Goal: Transaction & Acquisition: Purchase product/service

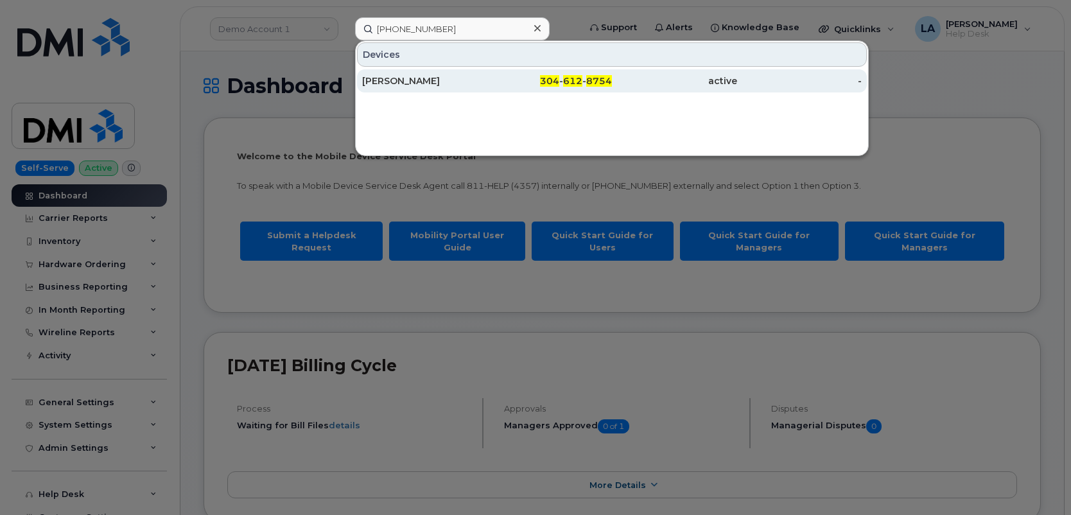
type input "[PHONE_NUMBER]"
click at [399, 83] on div "[PERSON_NAME]" at bounding box center [424, 80] width 125 height 13
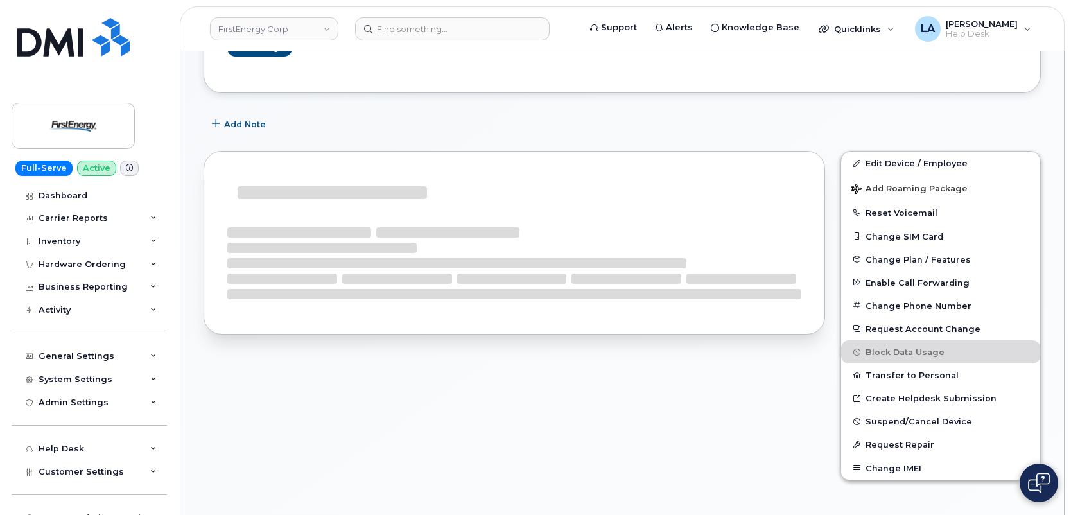
scroll to position [266, 0]
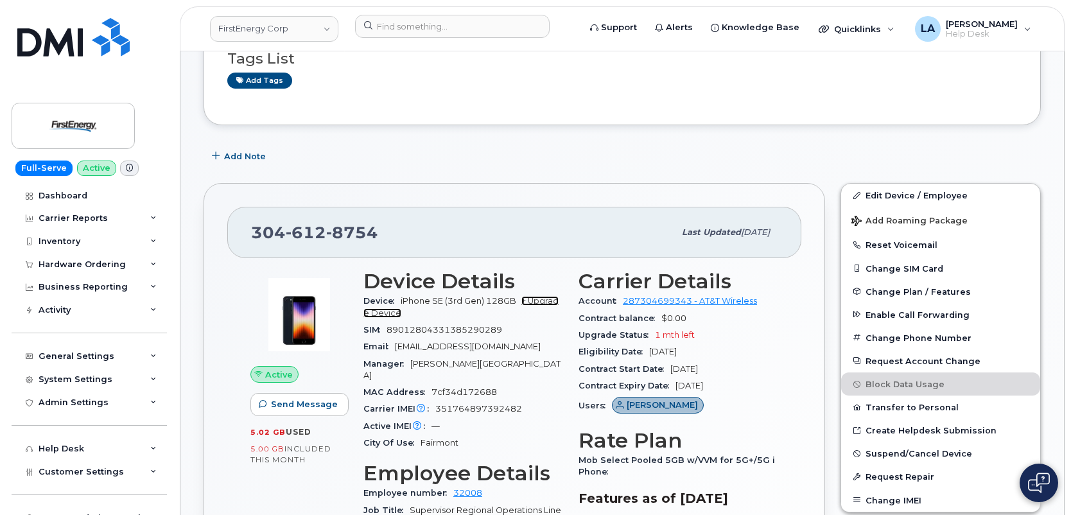
click at [544, 302] on link "+ Upgrade Device" at bounding box center [460, 306] width 195 height 21
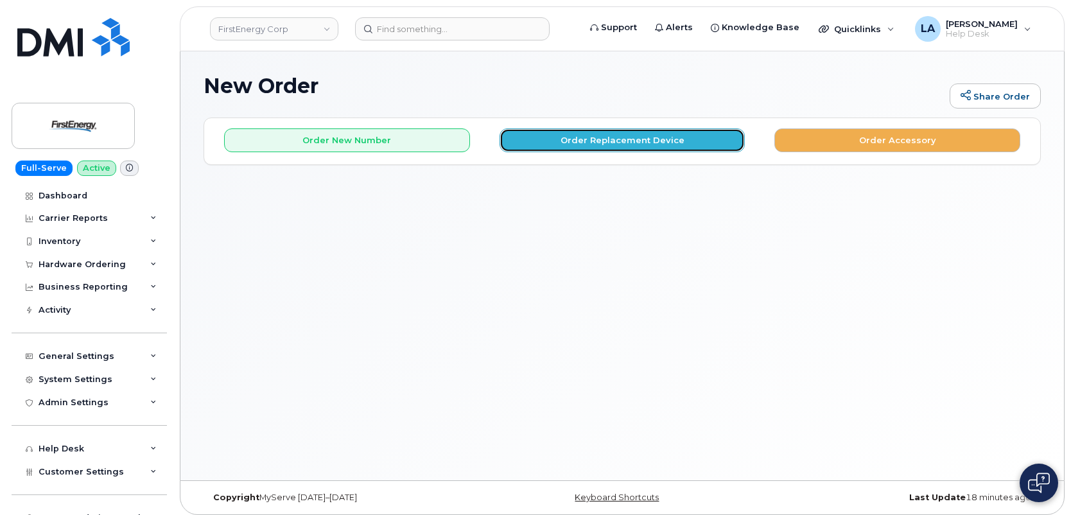
click at [557, 137] on button "Order Replacement Device" at bounding box center [623, 140] width 246 height 24
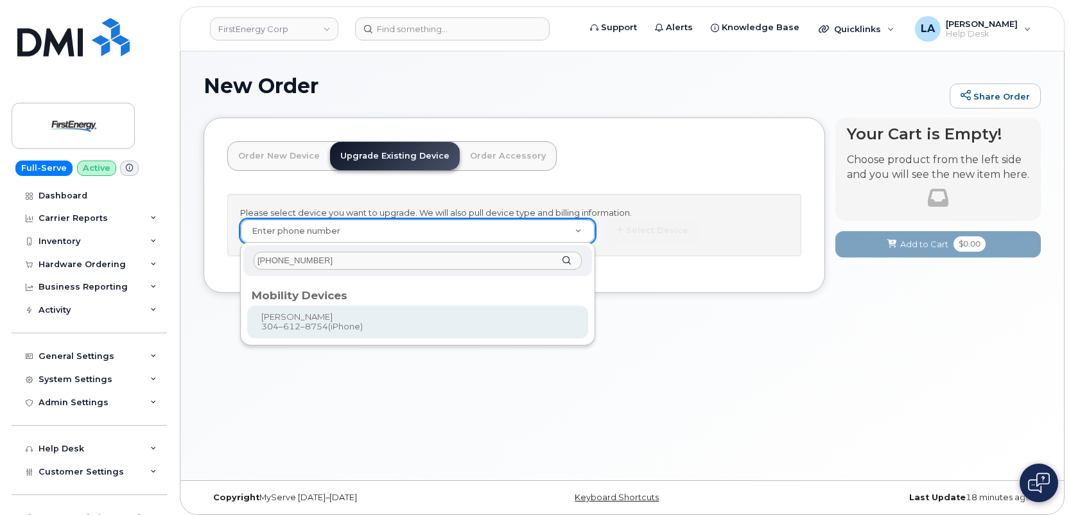
type input "[PHONE_NUMBER]"
type input "830688"
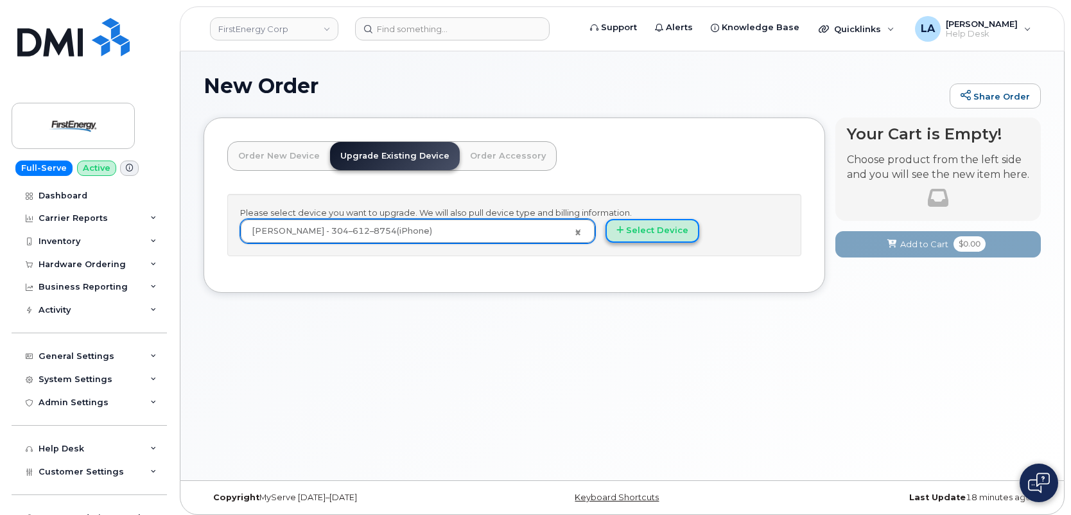
click at [659, 229] on button "Select Device" at bounding box center [652, 231] width 94 height 24
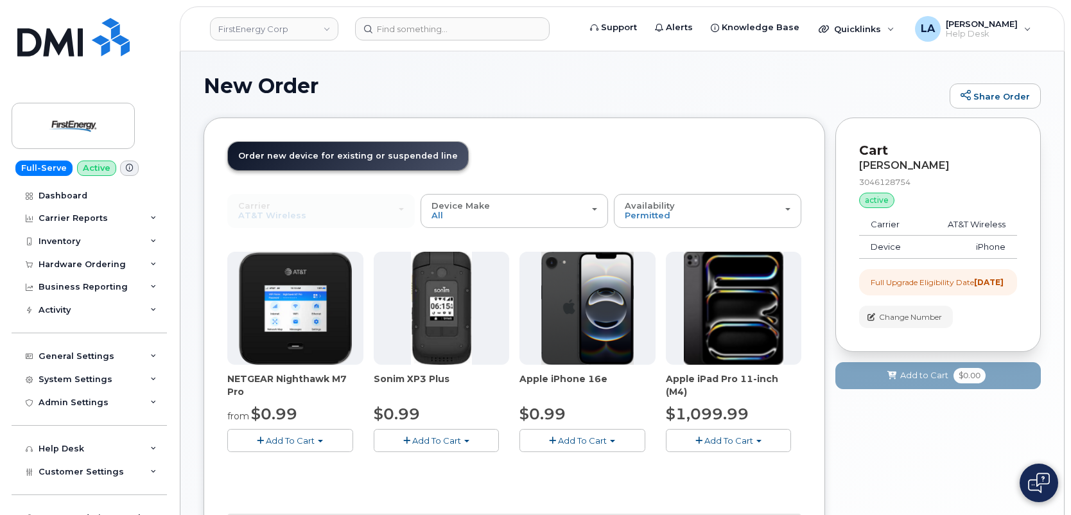
click at [585, 439] on span "Add To Cart" at bounding box center [582, 440] width 49 height 10
click at [569, 464] on link "$0.99 - 2 Year Upgrade" at bounding box center [585, 464] width 124 height 16
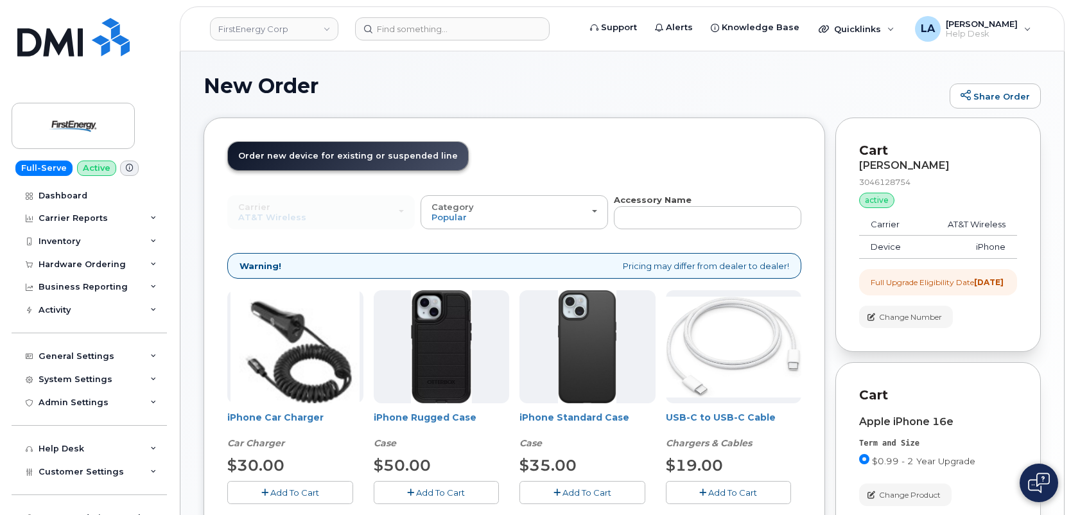
click at [456, 484] on button "Add To Cart" at bounding box center [437, 492] width 126 height 22
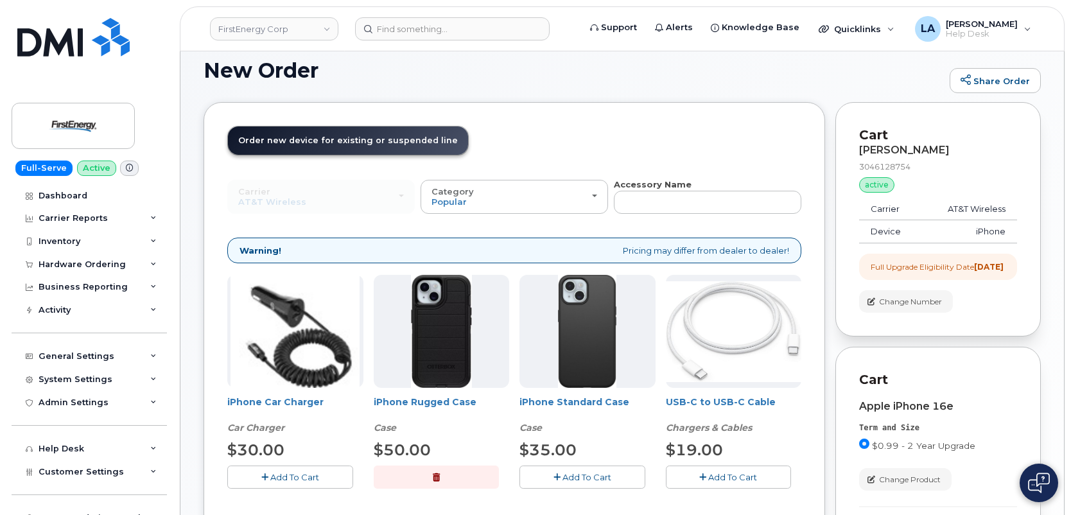
scroll to position [21, 0]
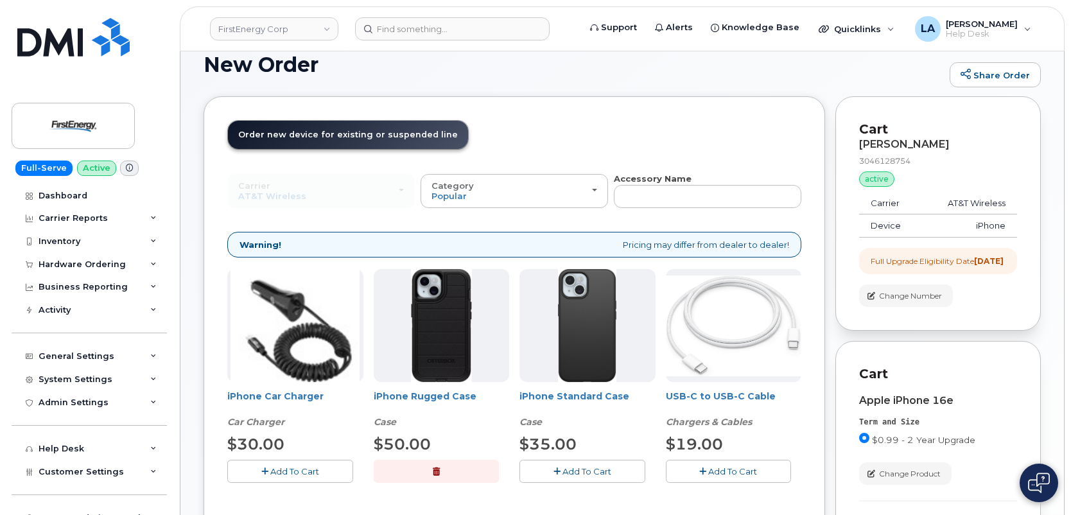
click at [753, 465] on button "Add To Cart" at bounding box center [729, 471] width 126 height 22
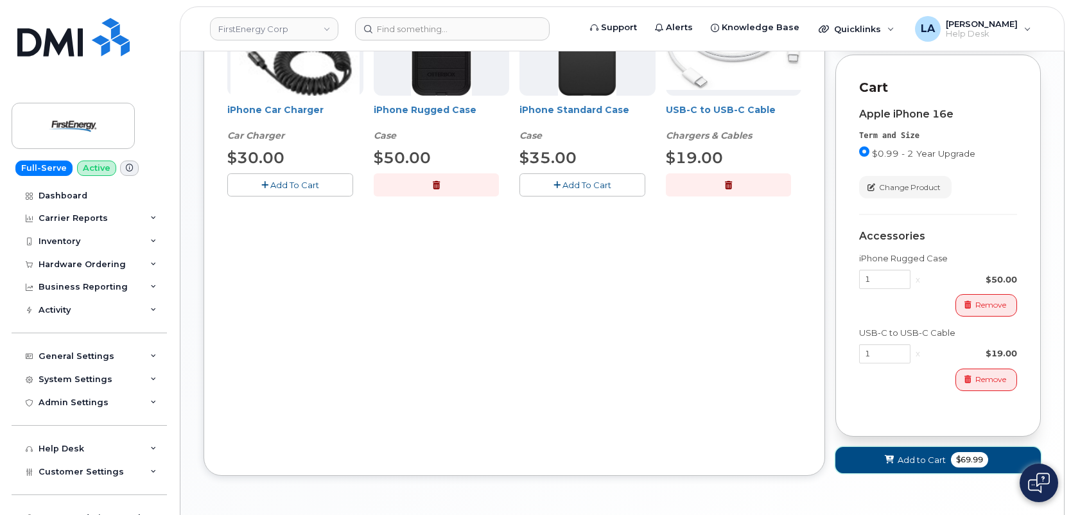
click at [915, 463] on button "Add to Cart $69.99" at bounding box center [937, 460] width 205 height 26
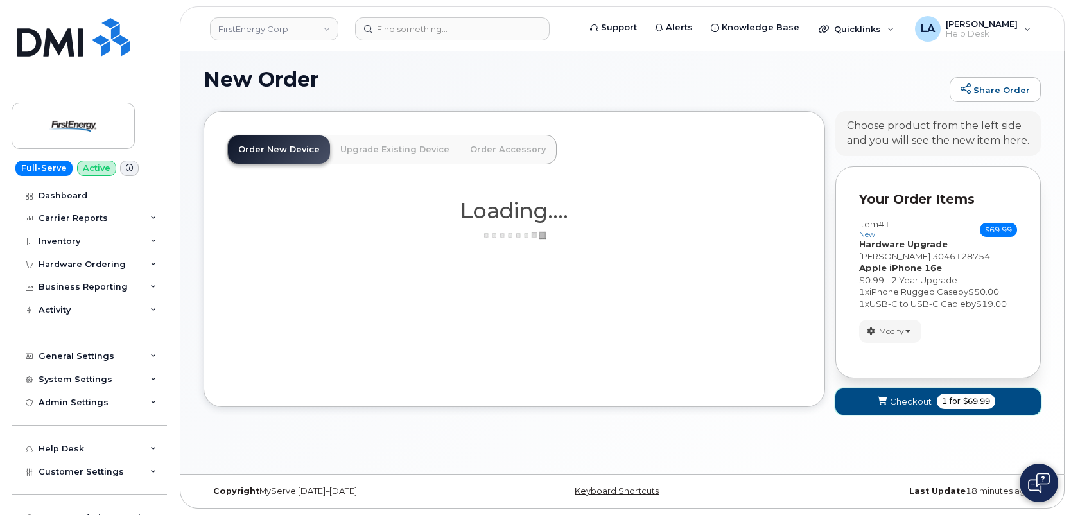
click at [892, 401] on span "Checkout" at bounding box center [911, 402] width 42 height 12
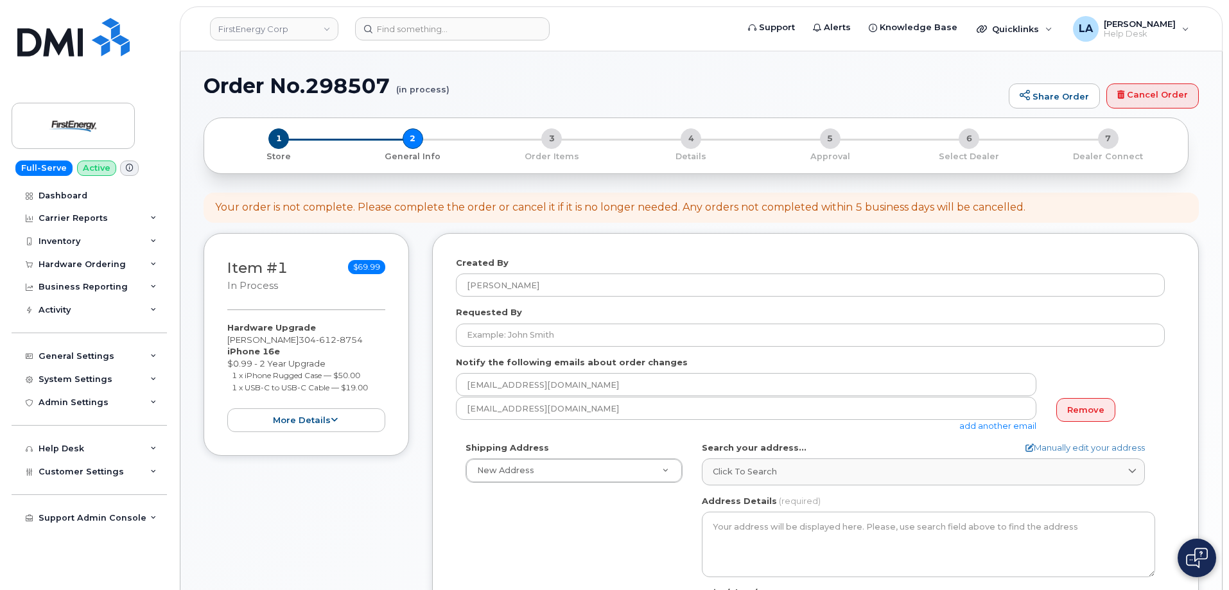
select select
click at [1081, 408] on link "Remove" at bounding box center [1085, 410] width 59 height 24
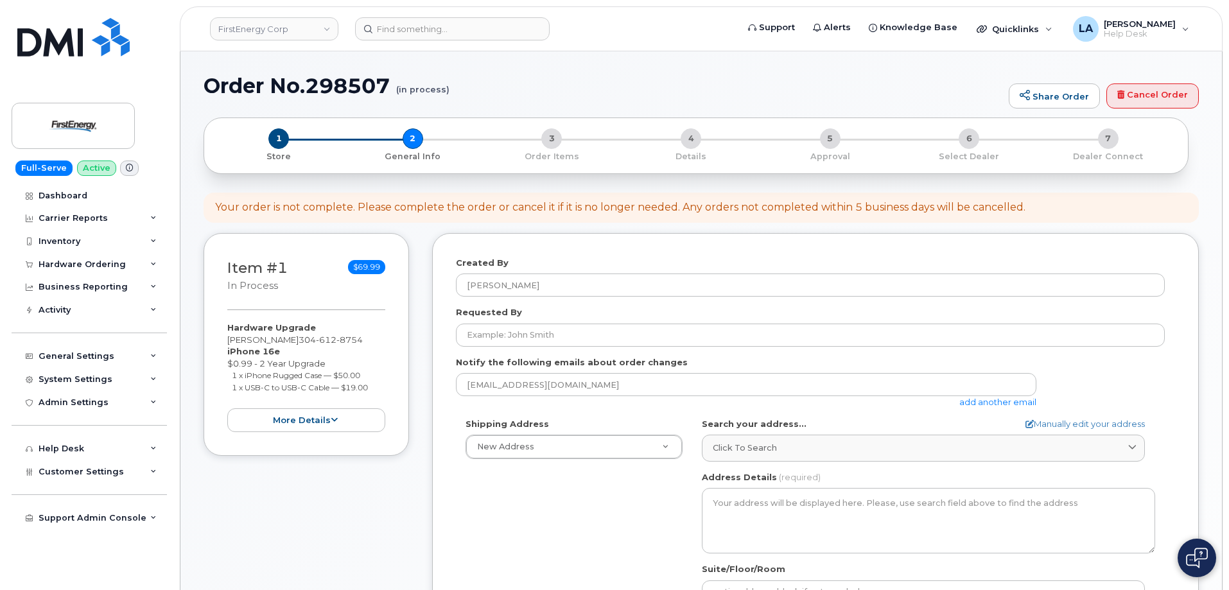
drag, startPoint x: 318, startPoint y: 342, endPoint x: 222, endPoint y: 339, distance: 96.4
click at [222, 339] on div "Item #1 in process $69.99 Hardware Upgrade RALPH G HAYMOND II 304 612 8754 iPho…" at bounding box center [306, 344] width 205 height 223
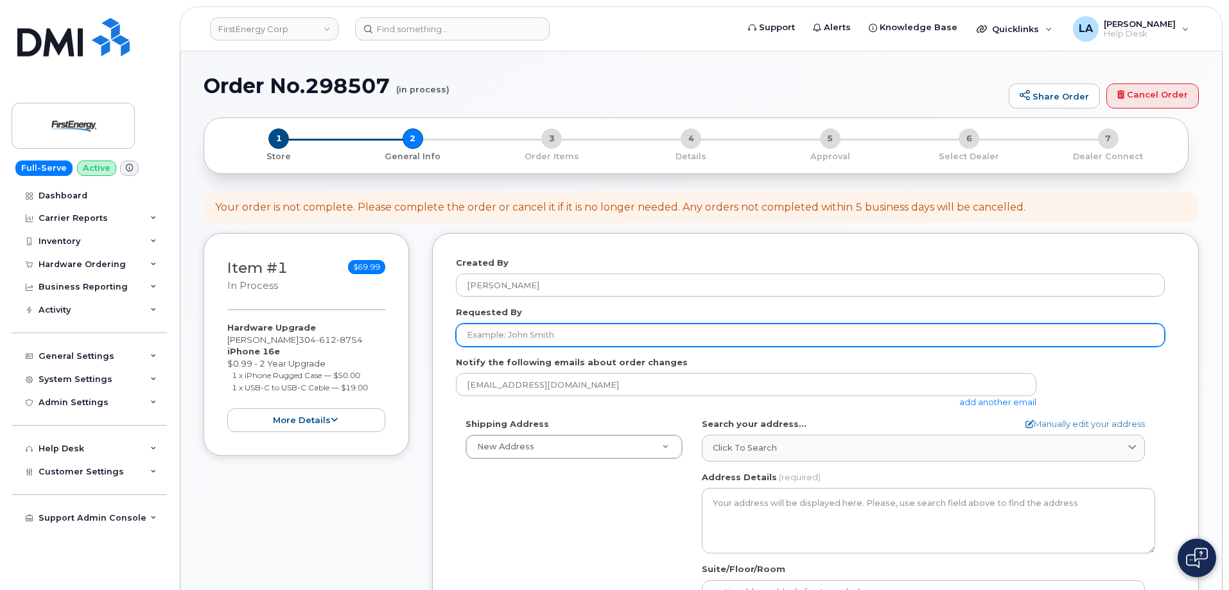
copy div "RALPH G HAYMOND I"
click at [564, 331] on input "Requested By" at bounding box center [810, 335] width 709 height 23
paste input "RALPH G HAYMOND I"
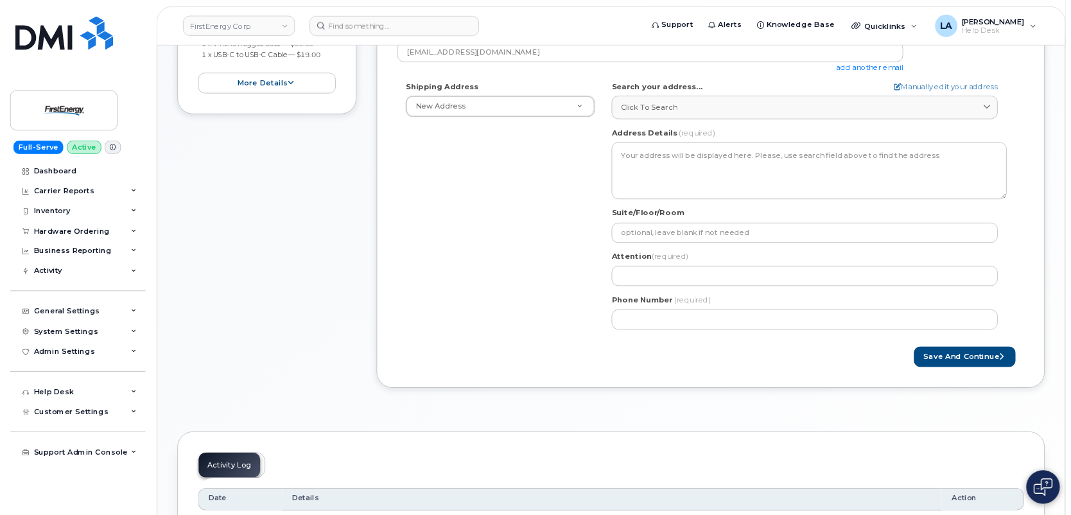
scroll to position [339, 0]
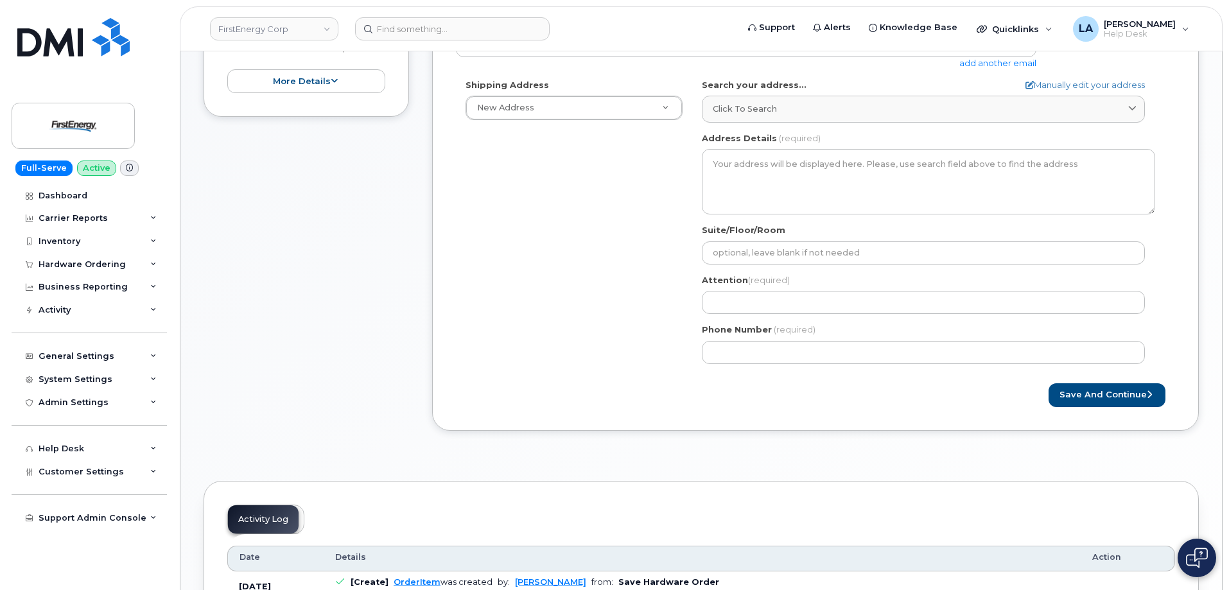
type input "[PERSON_NAME]"
click at [748, 94] on div "Search your address... Manually edit your address Click to search No available …" at bounding box center [928, 101] width 453 height 44
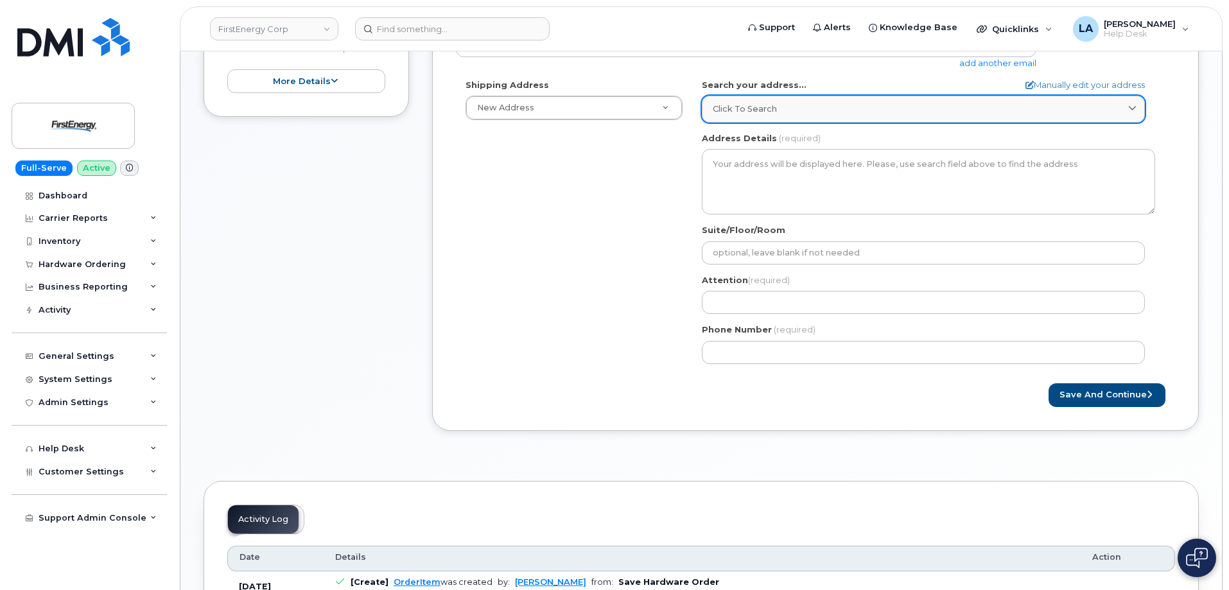
click at [758, 104] on span "Click to search" at bounding box center [745, 109] width 64 height 12
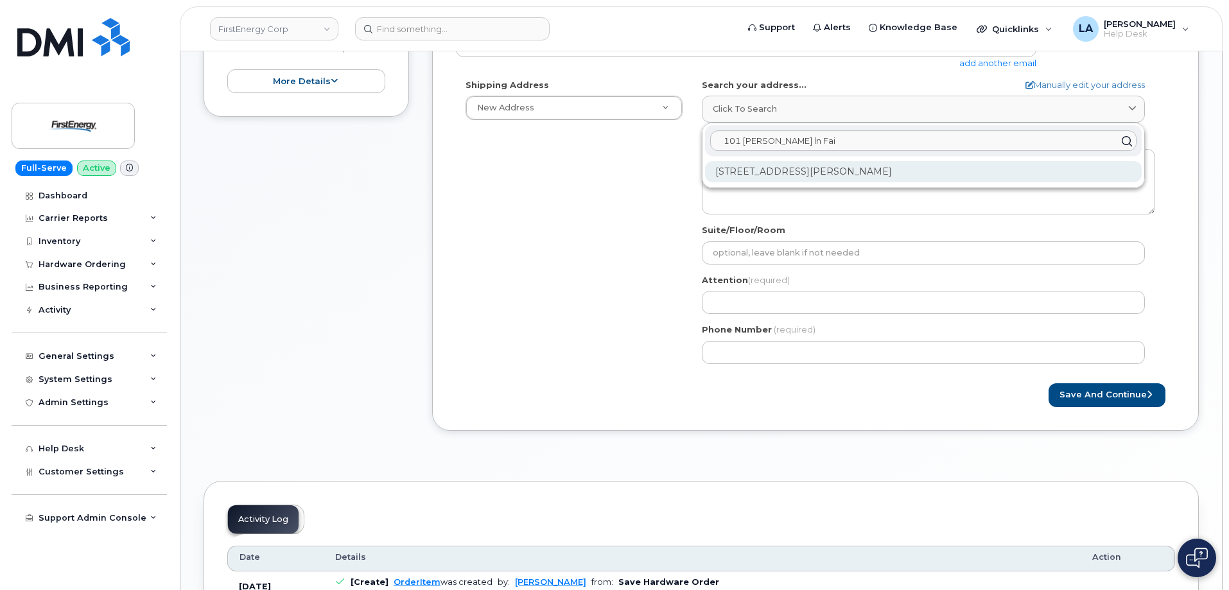
type input "101 Linda ln Fai"
click at [776, 178] on div "101 Linda Ln Fairmont WV 26554-8505" at bounding box center [923, 171] width 437 height 21
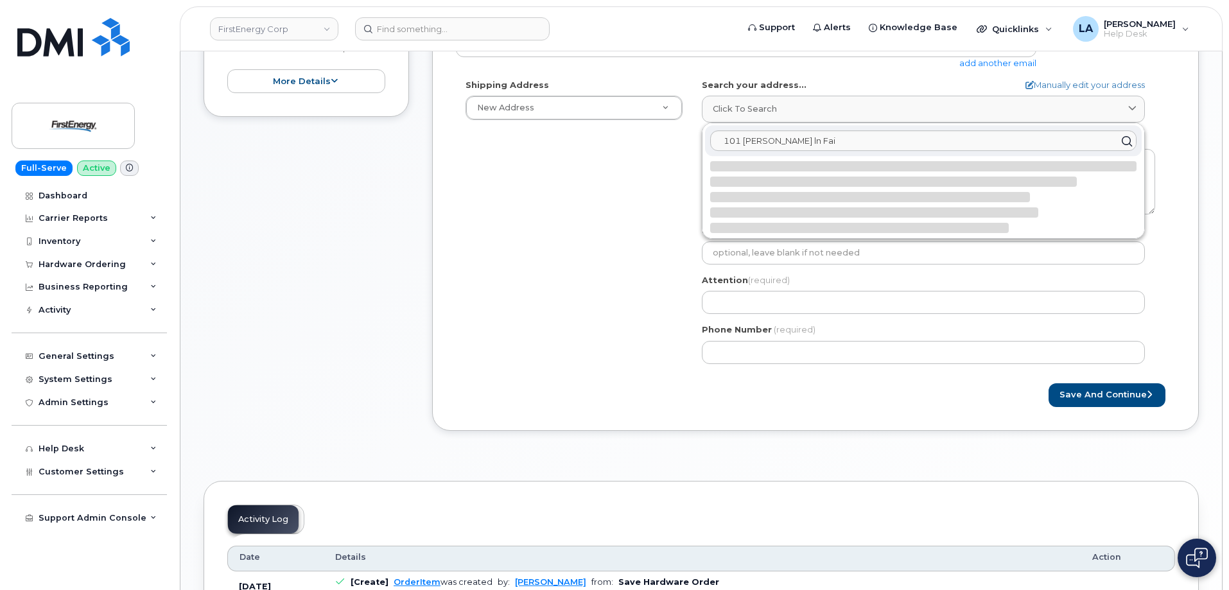
select select
type textarea "101 Linda Ln FAIRMONT WV 26554-8505 UNITED STATES"
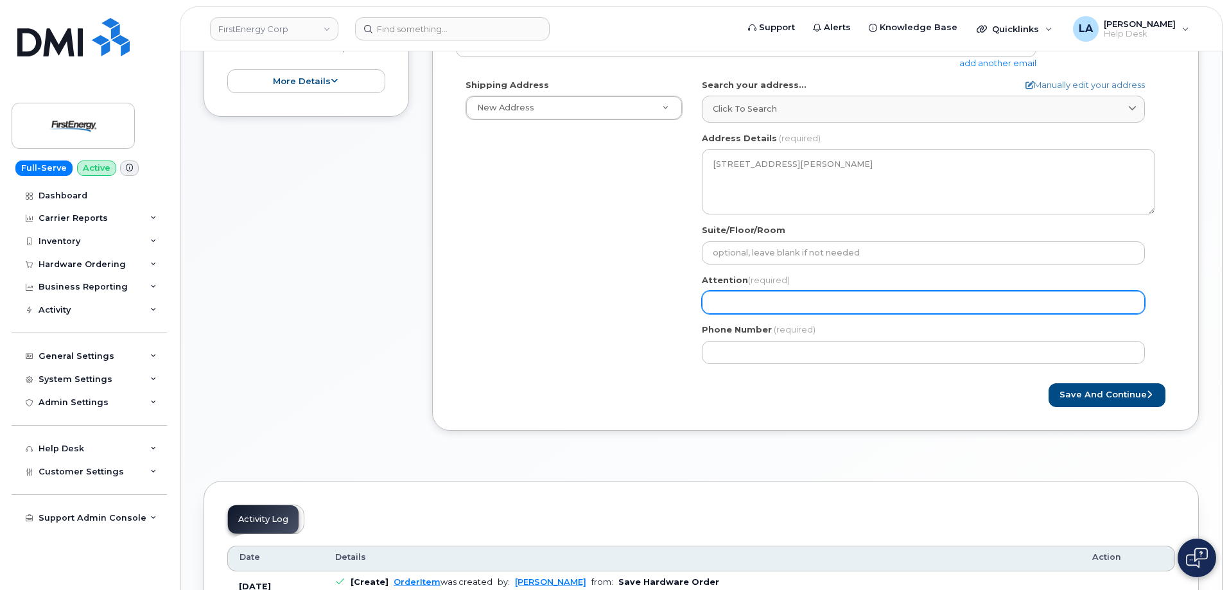
click at [763, 295] on input "Attention (required)" at bounding box center [923, 302] width 443 height 23
paste input "[PERSON_NAME] I"
type input "[PERSON_NAME] I"
click at [840, 302] on input "[PERSON_NAME] I" at bounding box center [923, 302] width 443 height 23
select select
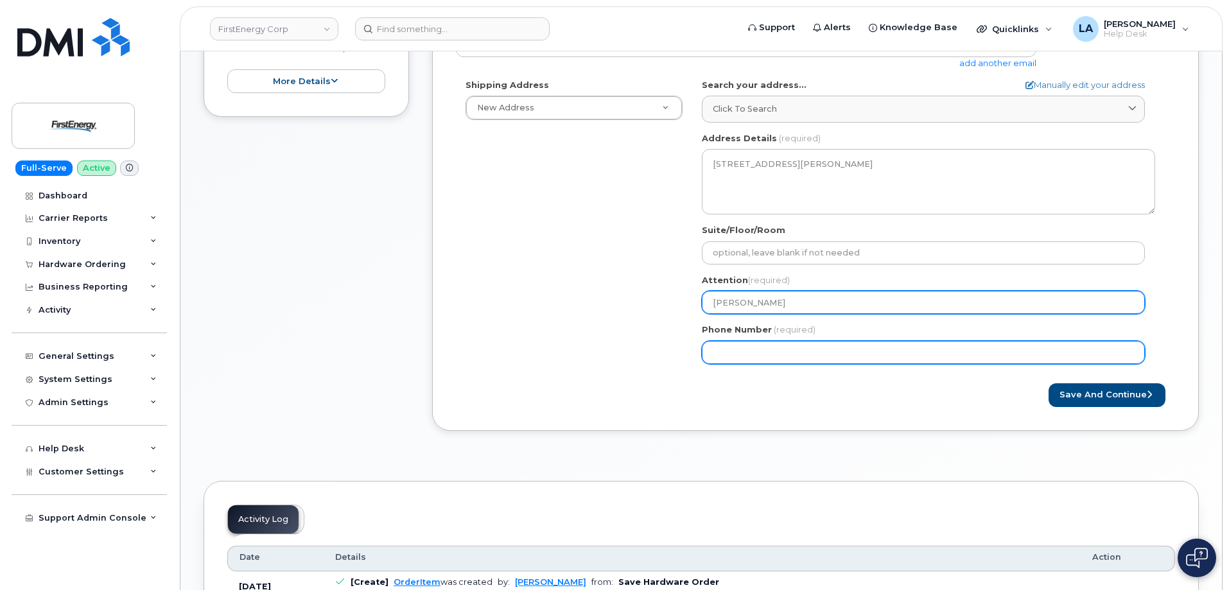
type input "[PERSON_NAME]"
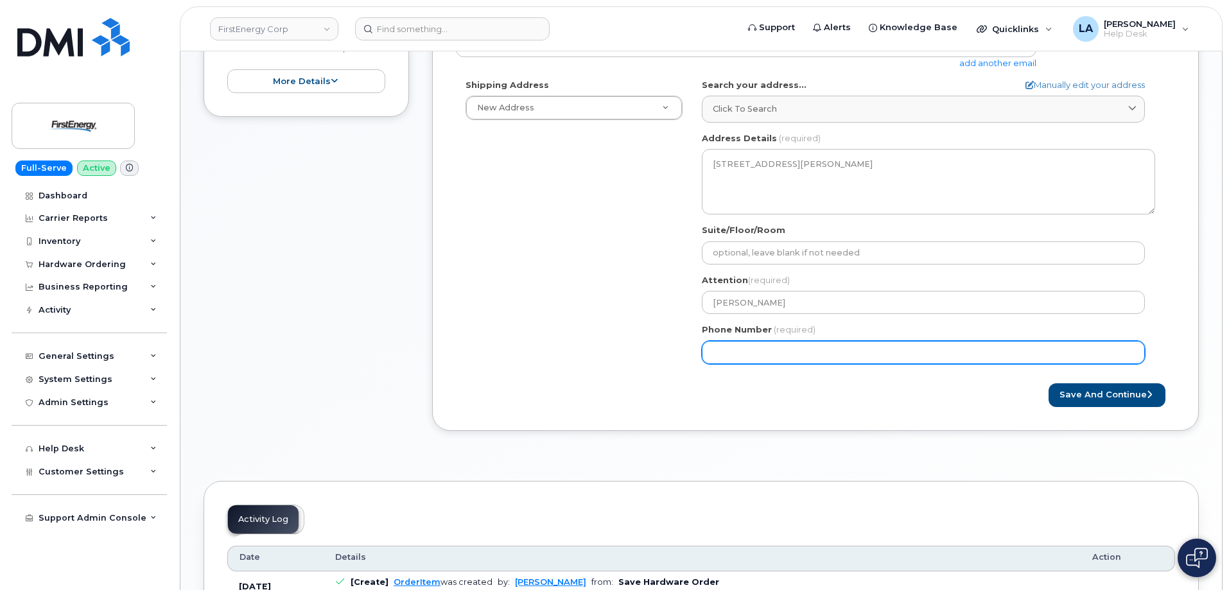
click at [765, 351] on input "Phone Number" at bounding box center [923, 352] width 443 height 23
paste input "3046128754"
type input "3046128754"
select select
type input "3046128754"
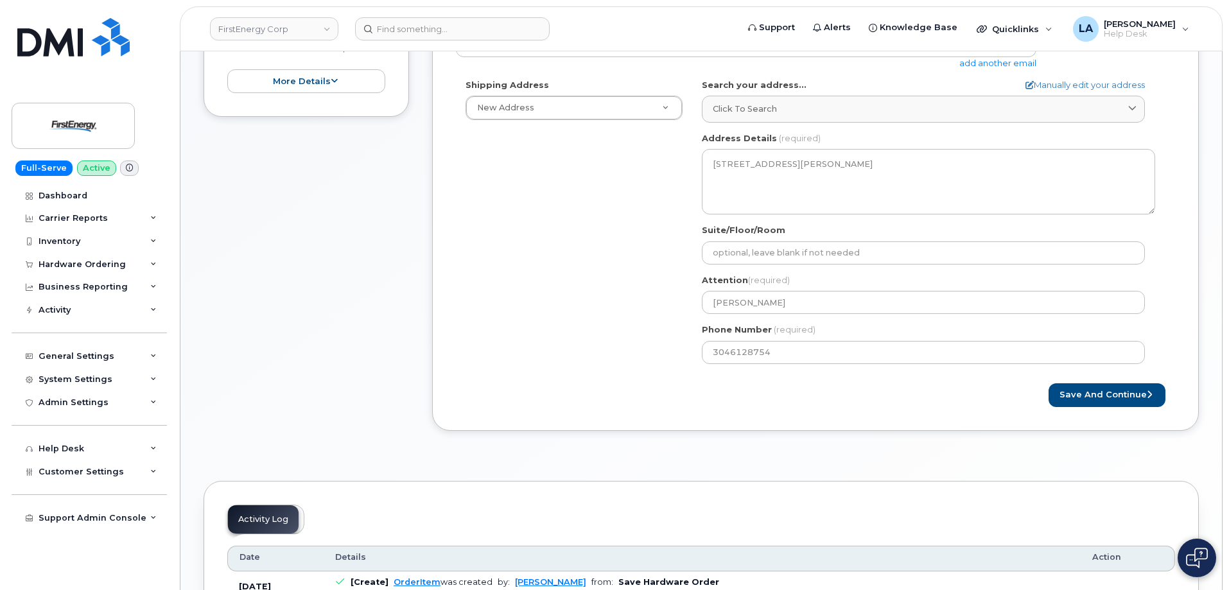
click at [587, 336] on div "Shipping Address New Address New Address 3601 Ridge Rd 543 Lake Rd 14 N Shue St…" at bounding box center [810, 226] width 709 height 295
click at [1114, 383] on button "Save and Continue" at bounding box center [1106, 395] width 117 height 24
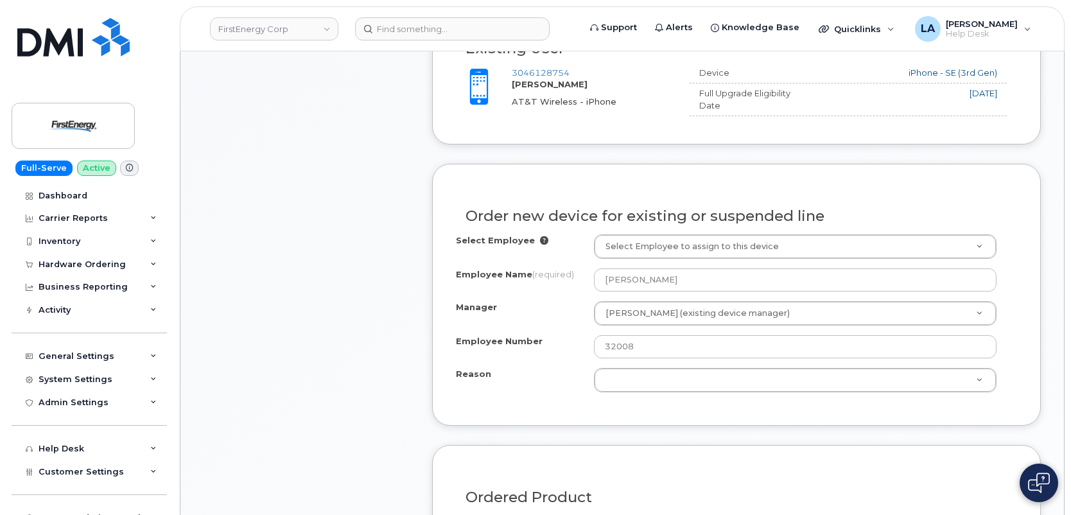
scroll to position [557, 0]
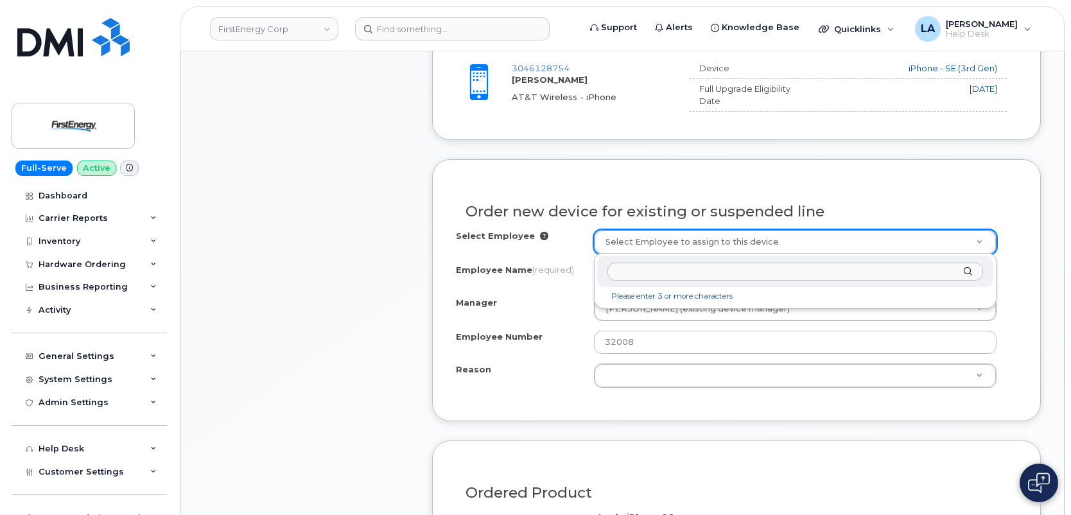
click at [748, 269] on input "text" at bounding box center [795, 272] width 376 height 19
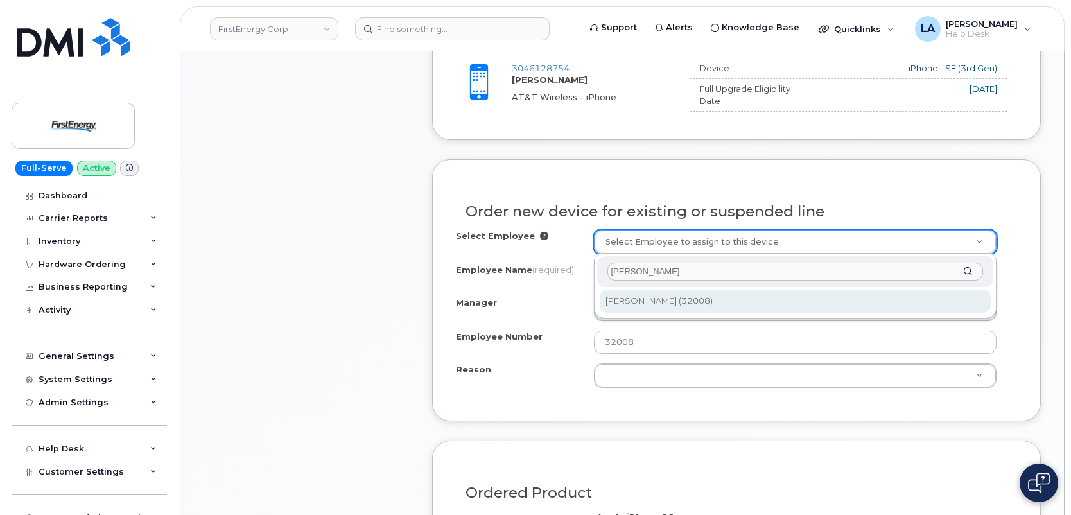
type input "[PERSON_NAME]"
type input "2079704"
type input "[PERSON_NAME]"
select select "2075920"
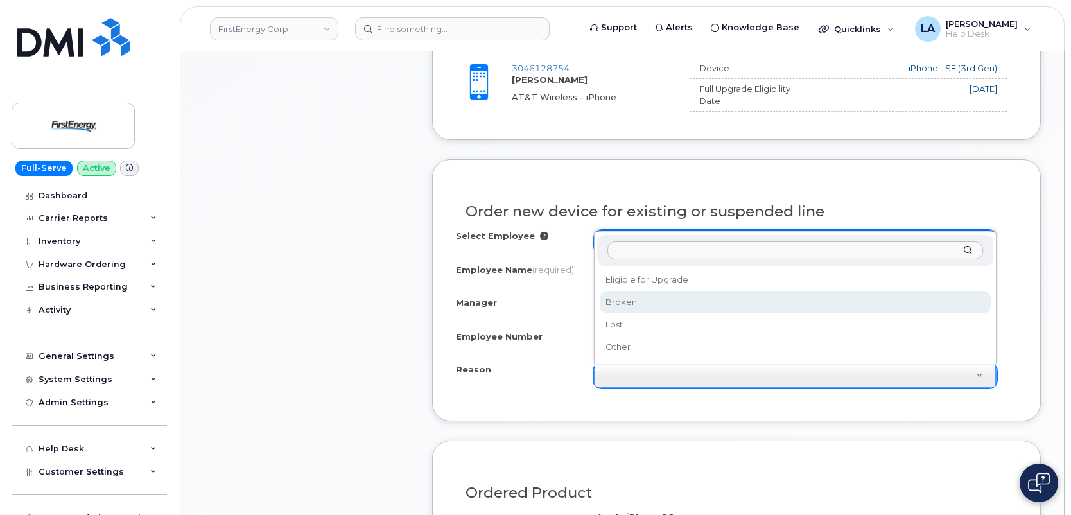
select select "broken"
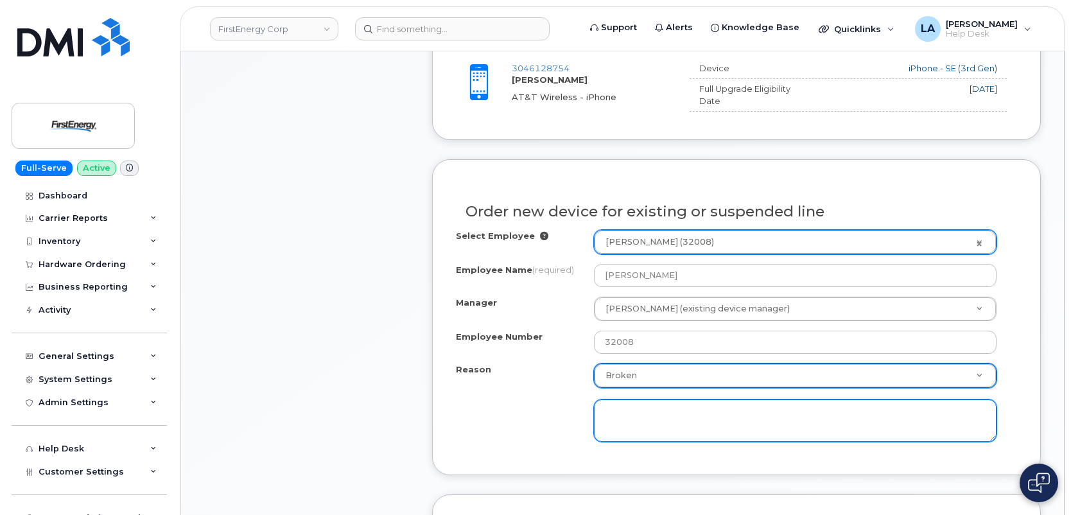
drag, startPoint x: 720, startPoint y: 431, endPoint x: 733, endPoint y: 417, distance: 18.7
click at [720, 430] on textarea at bounding box center [795, 420] width 403 height 42
type textarea "battery is going bad.phone is running hot."
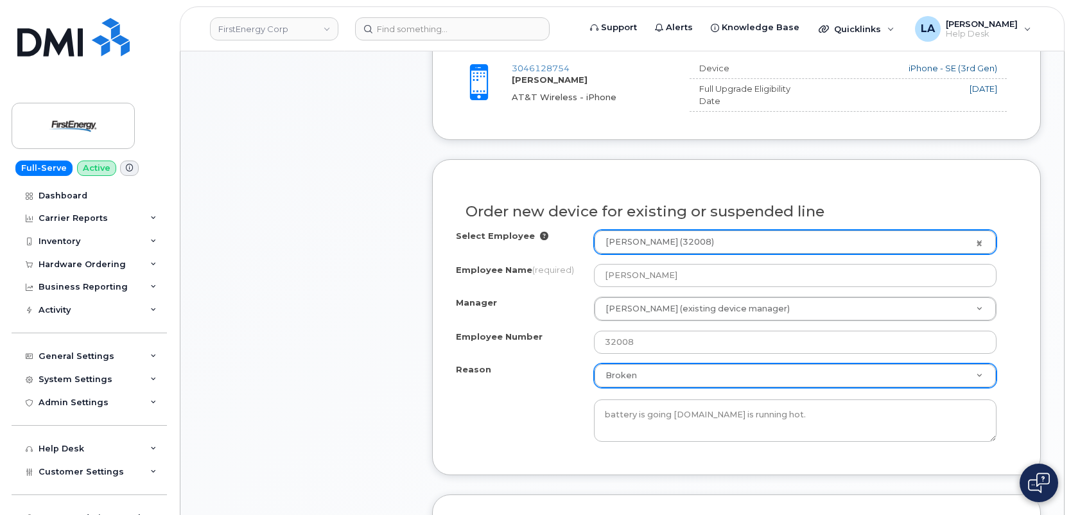
drag, startPoint x: 1070, startPoint y: 163, endPoint x: 1075, endPoint y: 189, distance: 26.3
click at [1070, 189] on html "FirstEnergy Corp Support Alerts Knowledge Base Quicklinks Suspend / Cancel Devi…" at bounding box center [535, 458] width 1071 height 2031
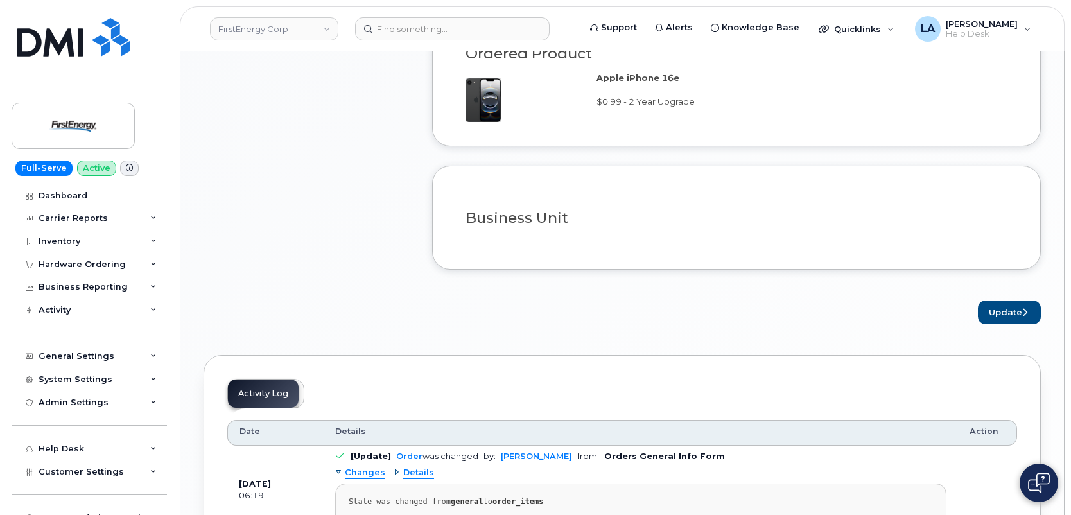
scroll to position [1054, 0]
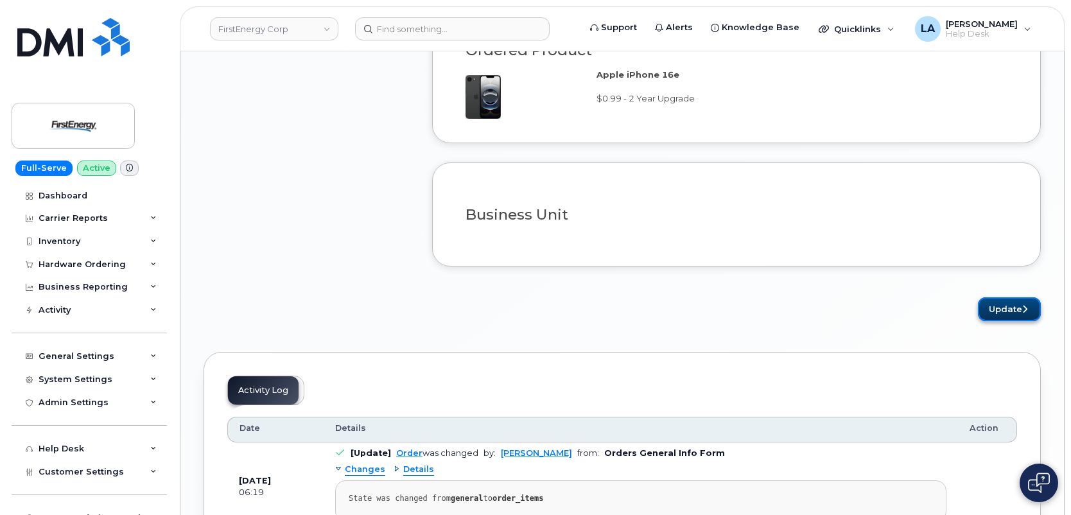
click at [993, 306] on button "Update" at bounding box center [1009, 309] width 63 height 24
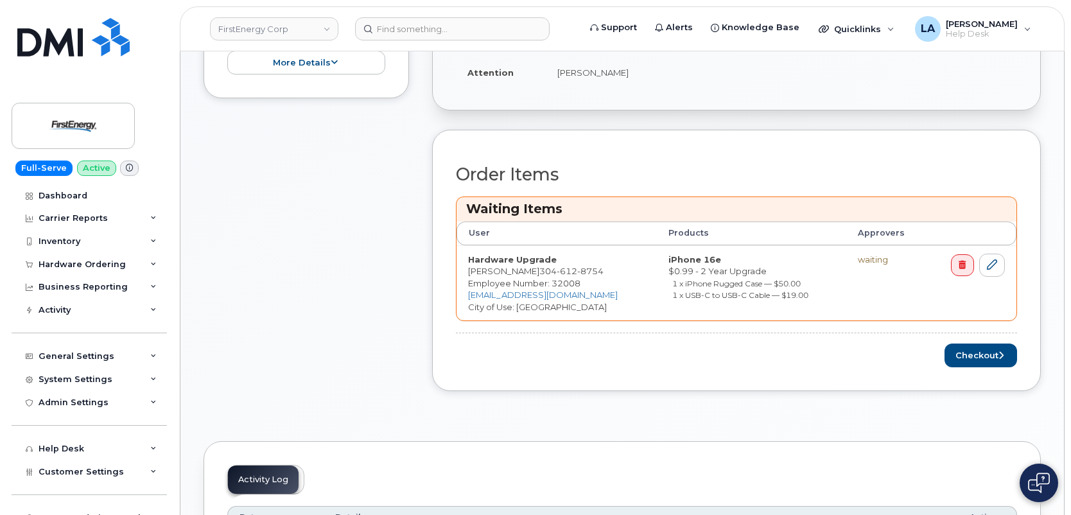
scroll to position [450, 0]
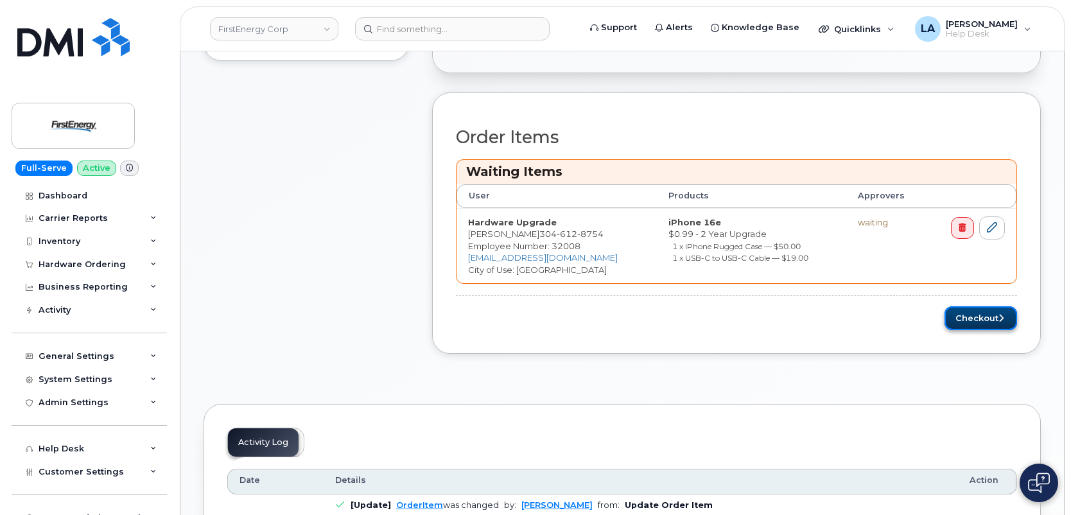
click at [994, 317] on button "Checkout" at bounding box center [980, 318] width 73 height 24
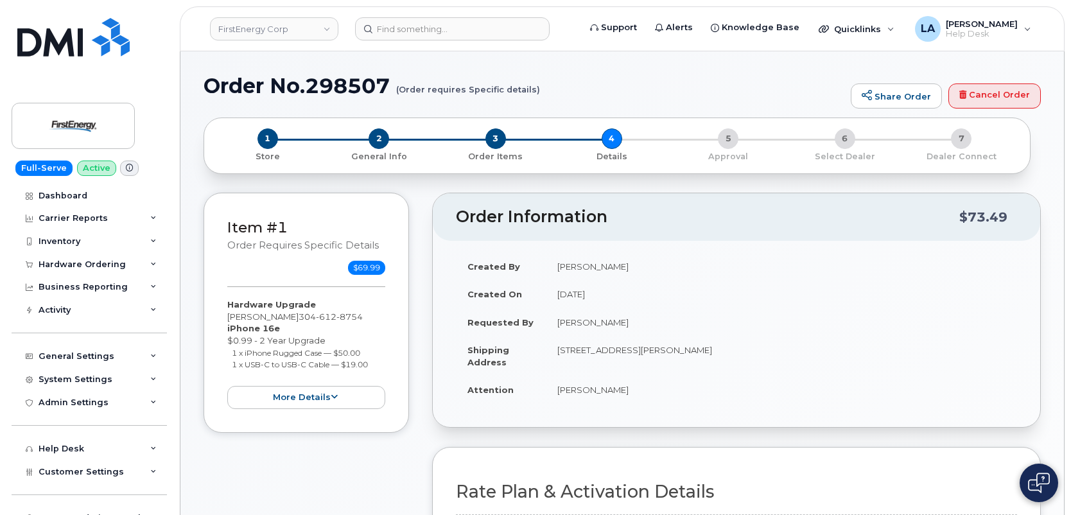
scroll to position [450, 0]
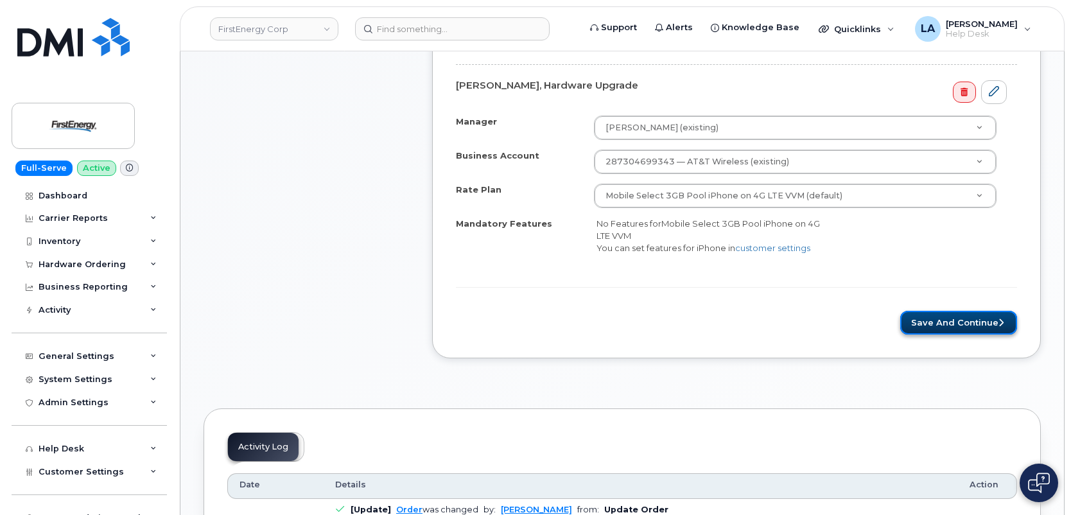
click at [958, 319] on button "Save and Continue" at bounding box center [958, 323] width 117 height 24
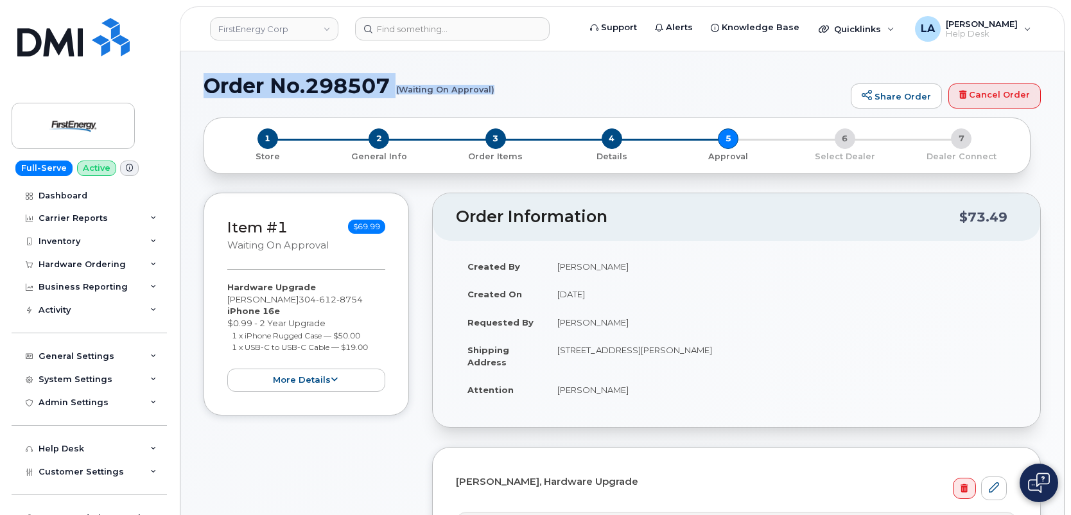
drag, startPoint x: 203, startPoint y: 76, endPoint x: 544, endPoint y: 103, distance: 342.6
copy h1 "Order No.298507 (Waiting On Approval)"
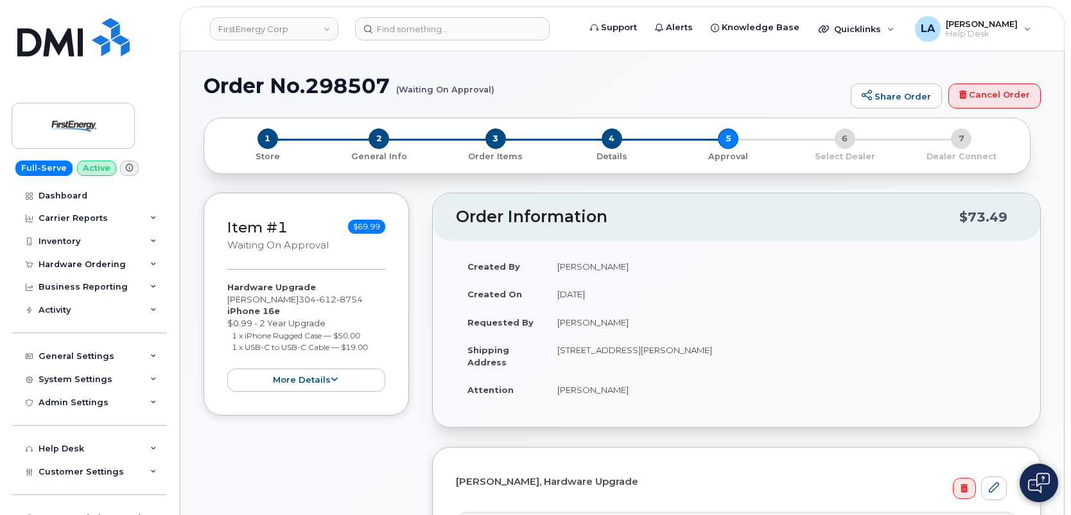
click at [1029, 177] on div "1 Store 2 General Info 3 Order Items 4 Details 5 Approval 6 Select Dealer 7 Dea…" at bounding box center [622, 150] width 837 height 66
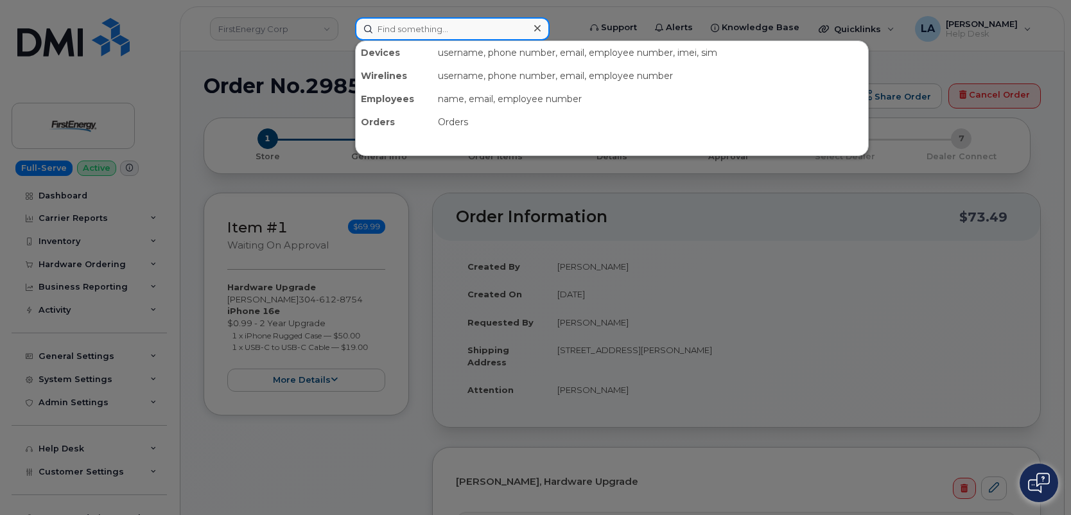
click at [451, 29] on input at bounding box center [452, 28] width 195 height 23
paste input "662 603 2556"
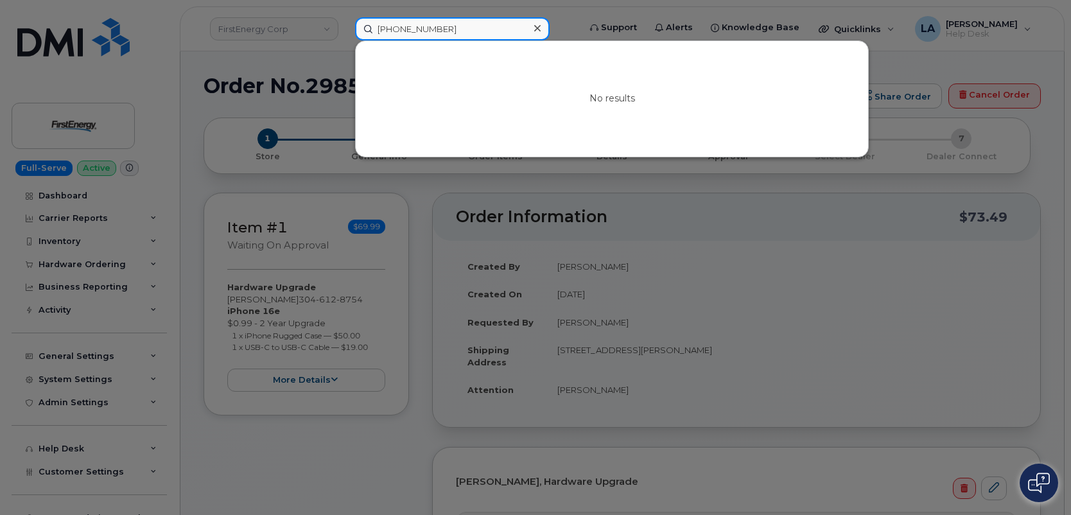
type input "662 603 2556"
drag, startPoint x: 473, startPoint y: 33, endPoint x: 248, endPoint y: 30, distance: 224.1
click at [345, 31] on div "662 603 2556 No results" at bounding box center [463, 28] width 236 height 23
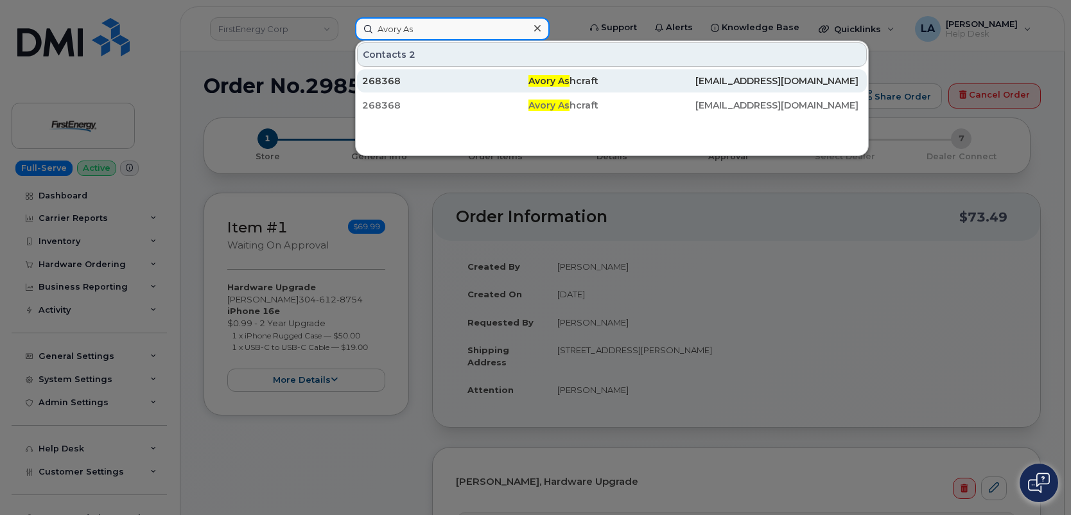
type input "Avory As"
click at [543, 84] on span "Avory As" at bounding box center [548, 81] width 41 height 12
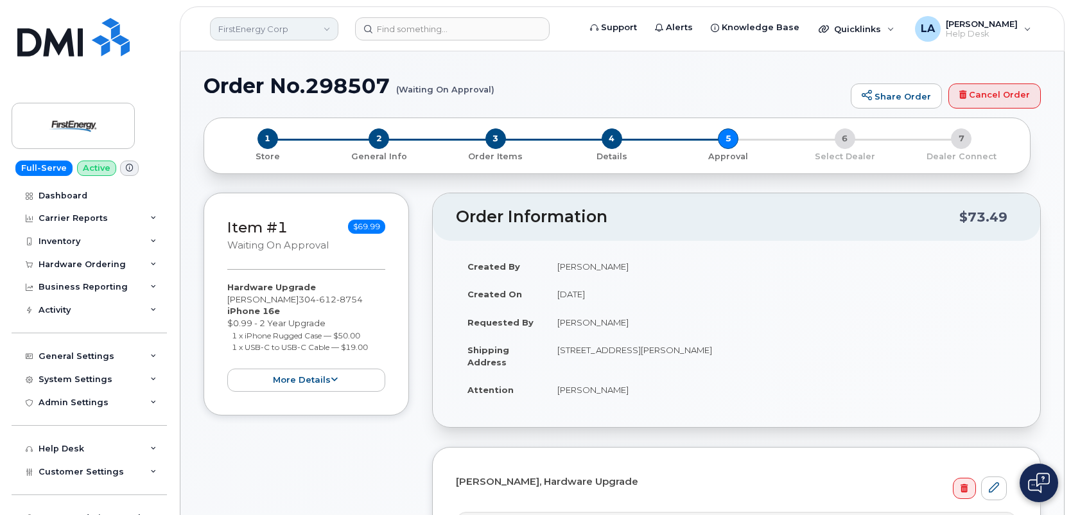
click at [263, 27] on link "FirstEnergy Corp" at bounding box center [274, 28] width 128 height 23
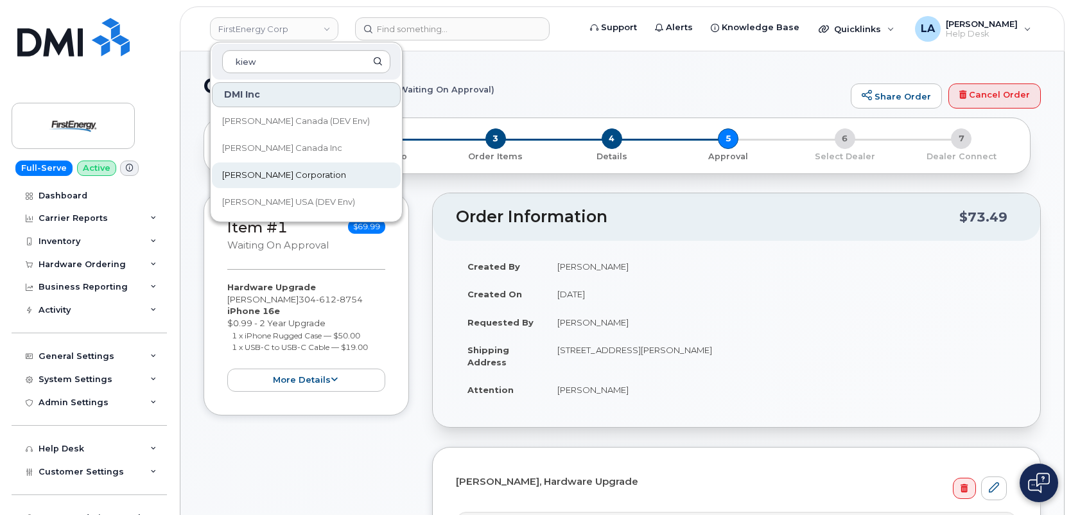
type input "kiew"
click at [253, 170] on span "Kiewit Corporation" at bounding box center [284, 175] width 124 height 13
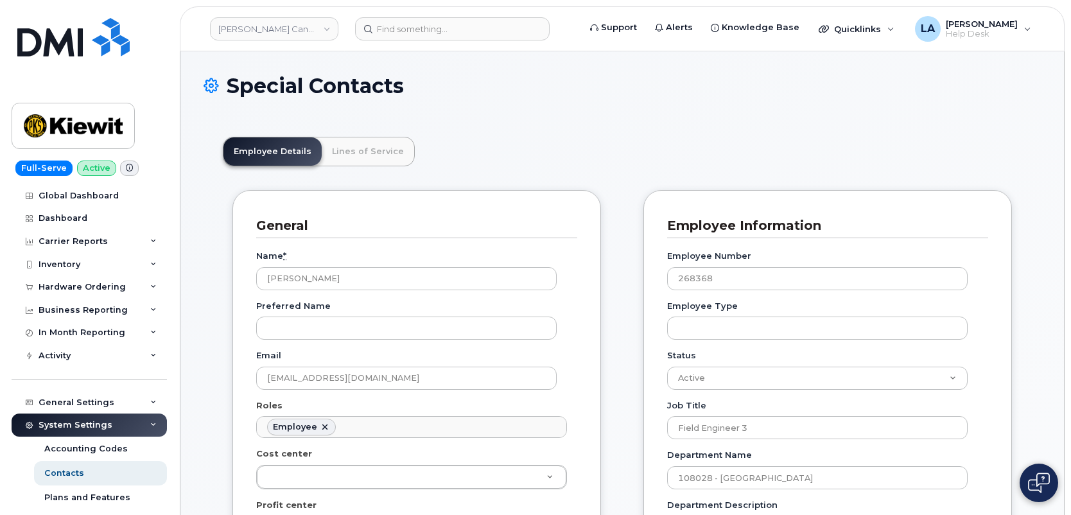
scroll to position [38, 0]
click at [379, 144] on link "Lines of Service" at bounding box center [368, 151] width 92 height 28
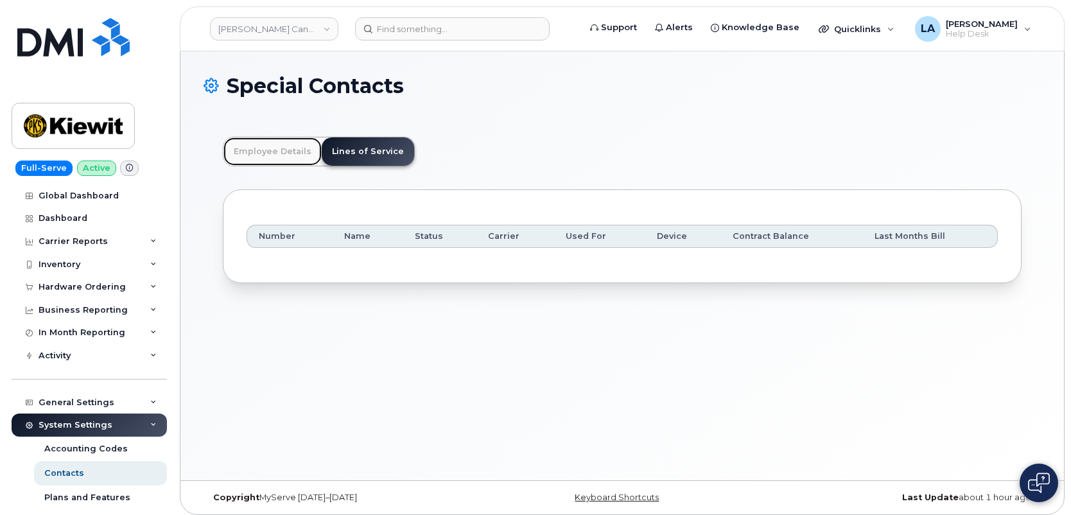
click at [256, 139] on link "Employee Details" at bounding box center [272, 151] width 98 height 28
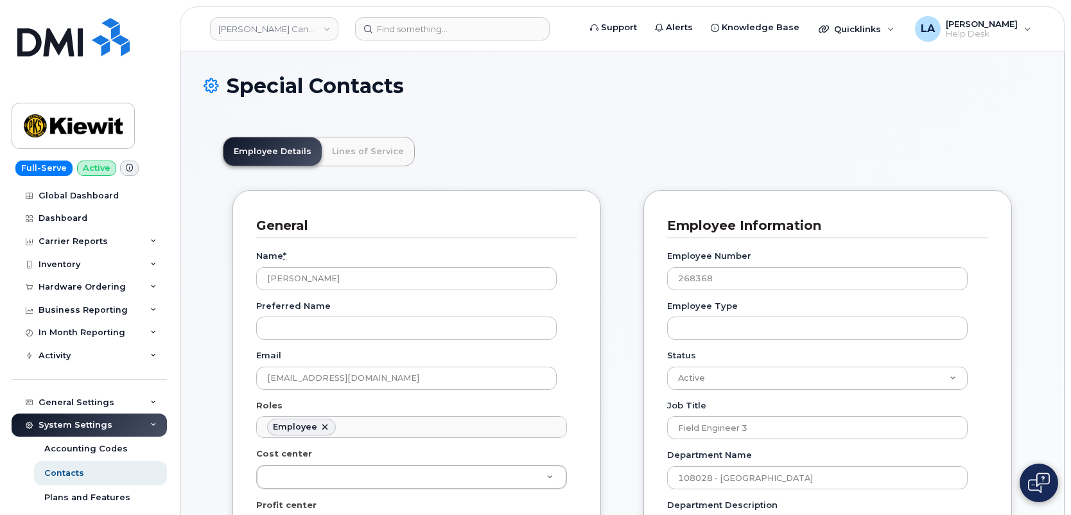
drag, startPoint x: 1070, startPoint y: 118, endPoint x: 1070, endPoint y: 148, distance: 29.5
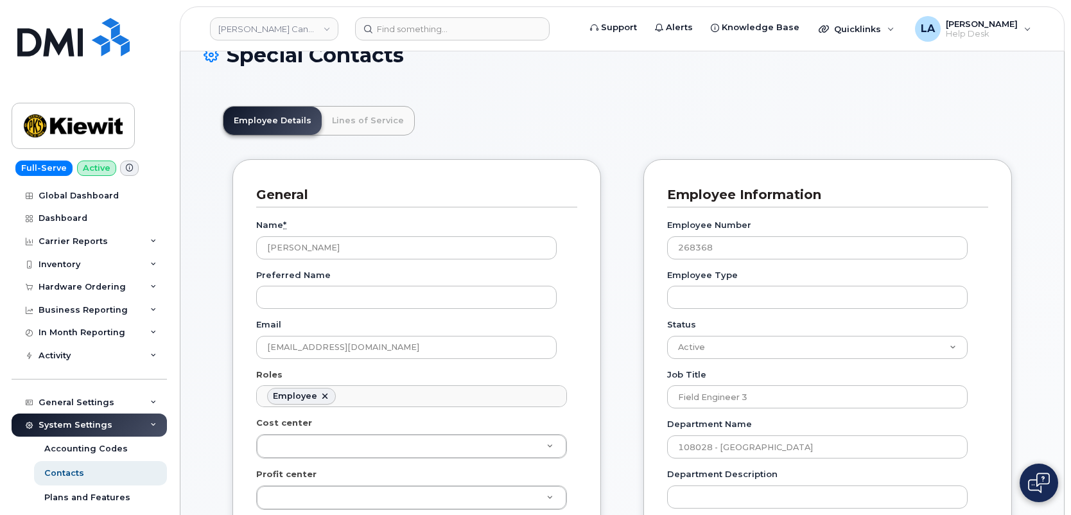
scroll to position [0, 0]
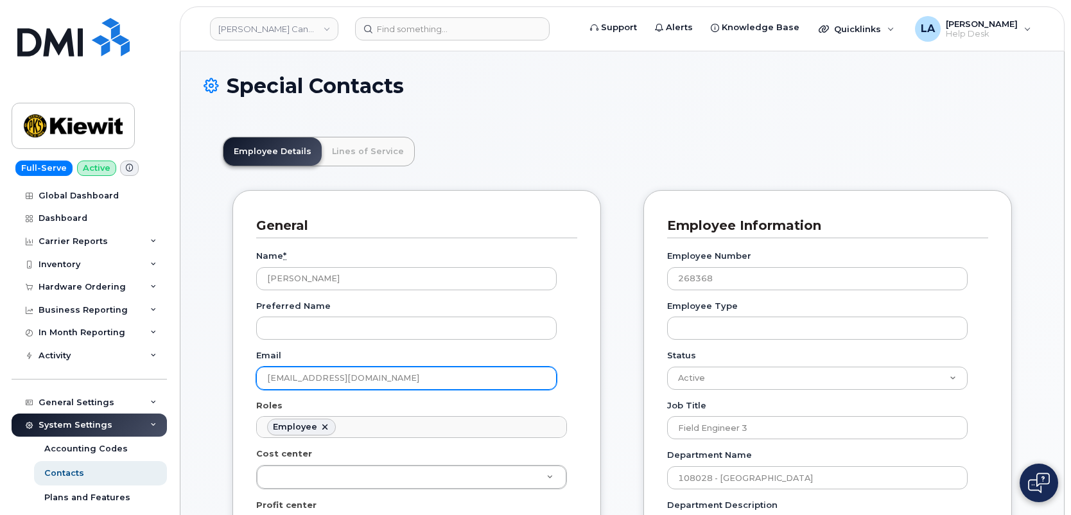
click at [396, 375] on input "AASHCRAFT@WEEKSMARINE.COM" at bounding box center [406, 378] width 300 height 23
click at [396, 375] on input "[EMAIL_ADDRESS][DOMAIN_NAME]" at bounding box center [406, 378] width 300 height 23
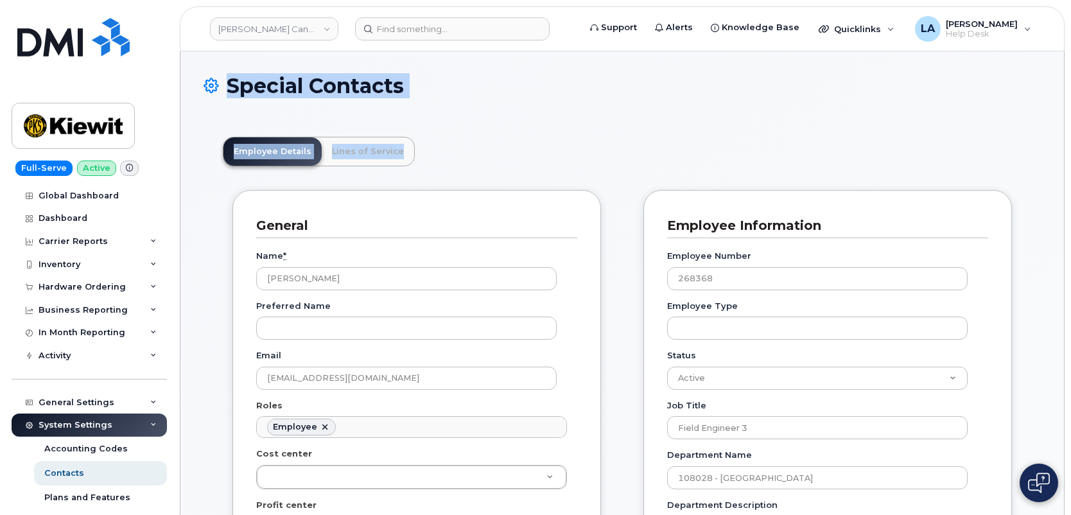
drag, startPoint x: 1070, startPoint y: 80, endPoint x: 1082, endPoint y: 139, distance: 60.3
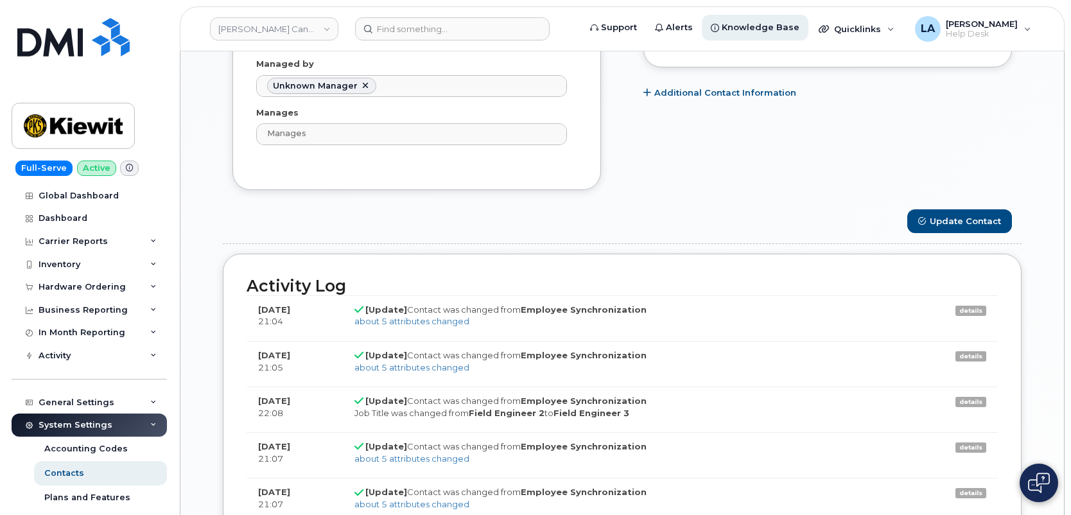
scroll to position [907, 0]
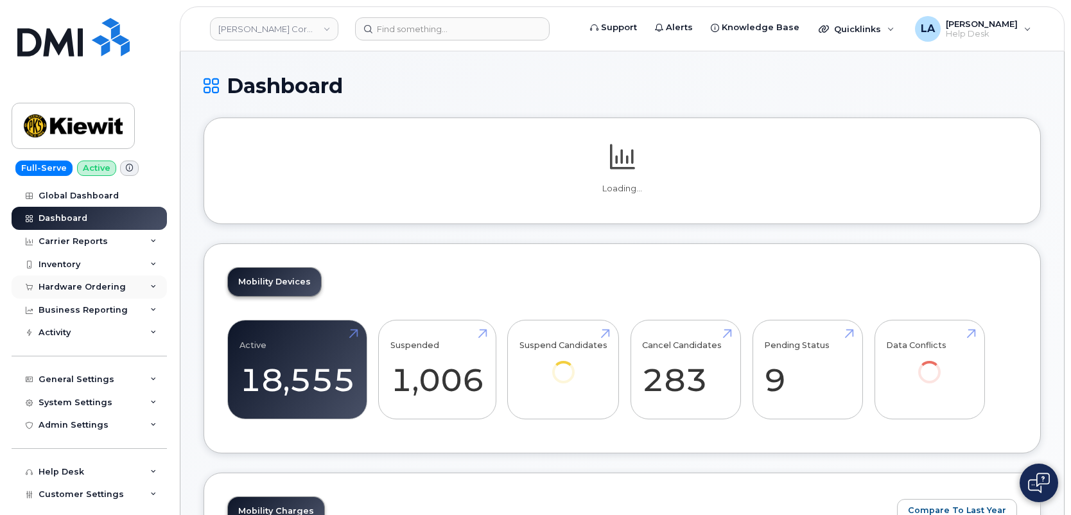
click at [95, 284] on div "Hardware Ordering" at bounding box center [82, 287] width 87 height 10
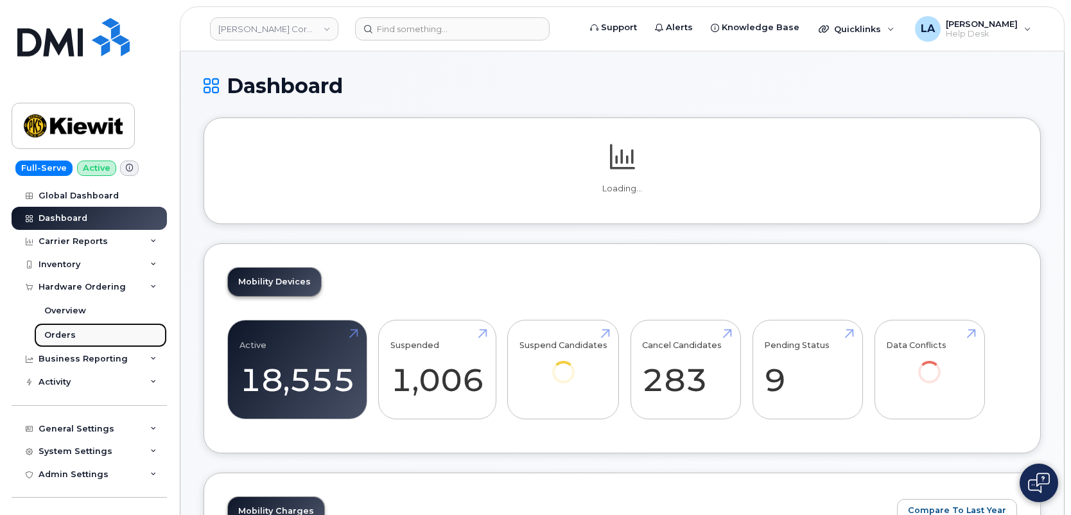
click at [57, 331] on div "Orders" at bounding box center [59, 335] width 31 height 12
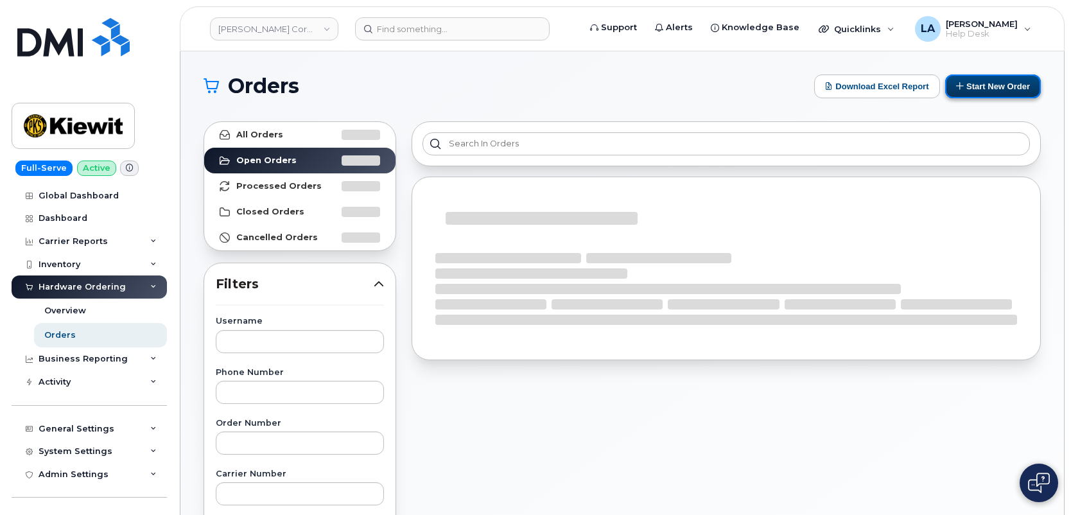
click at [982, 83] on button "Start New Order" at bounding box center [993, 86] width 96 height 24
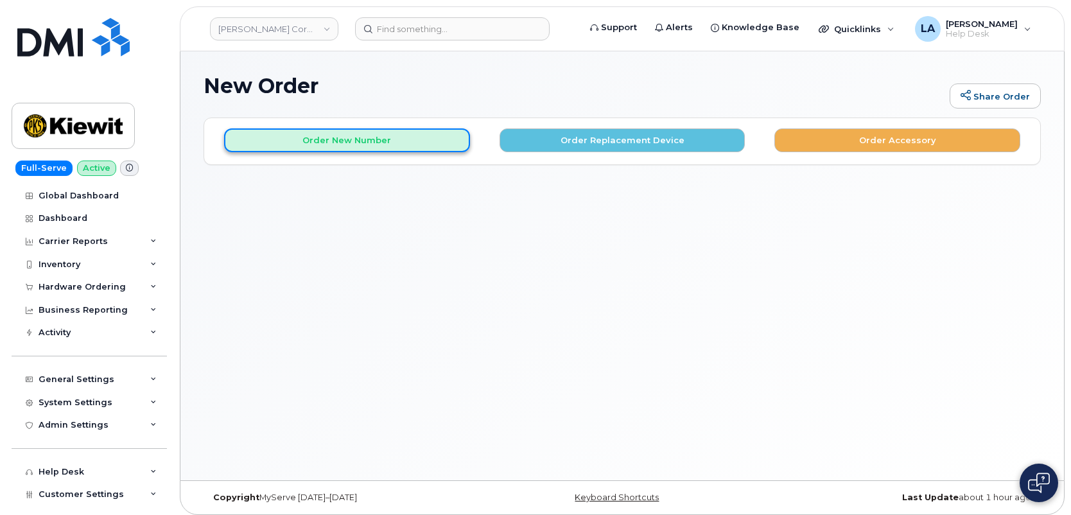
click at [336, 135] on button "Order New Number" at bounding box center [347, 140] width 246 height 24
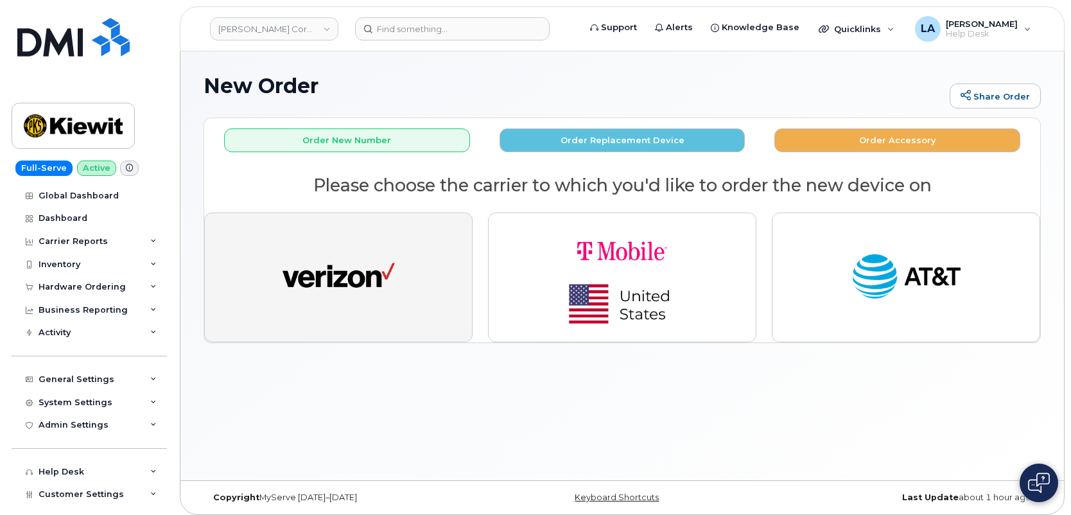
click at [391, 269] on img "button" at bounding box center [339, 277] width 112 height 58
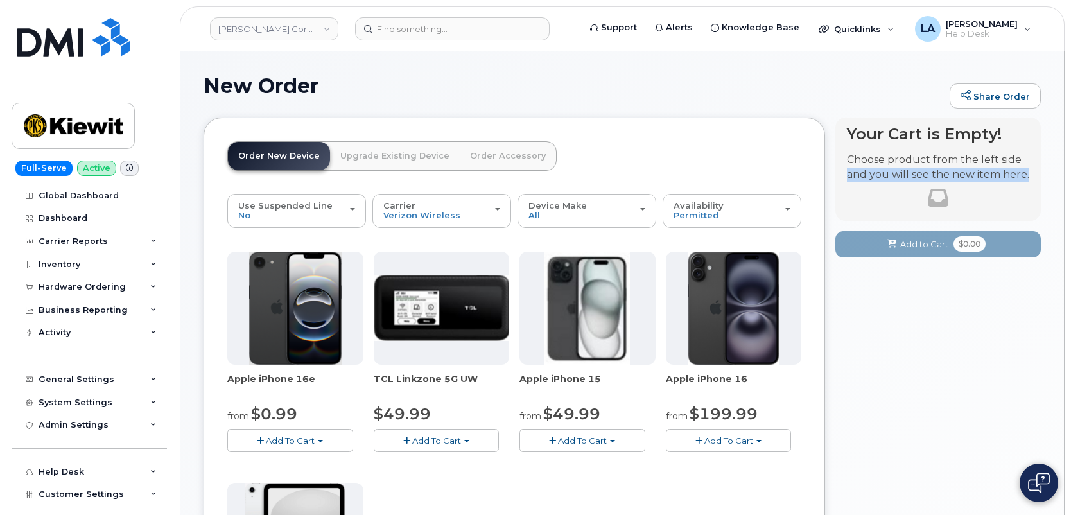
click at [1070, 171] on body "Kiewit Corporation Support Alerts Knowledge Base Quicklinks Suspend / Cancel De…" at bounding box center [535, 488] width 1071 height 977
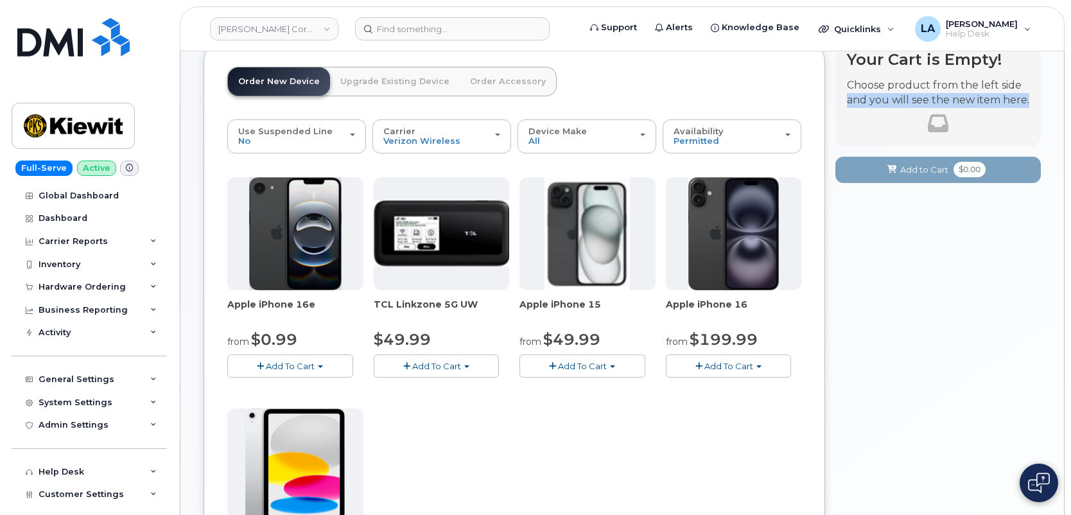
scroll to position [171, 0]
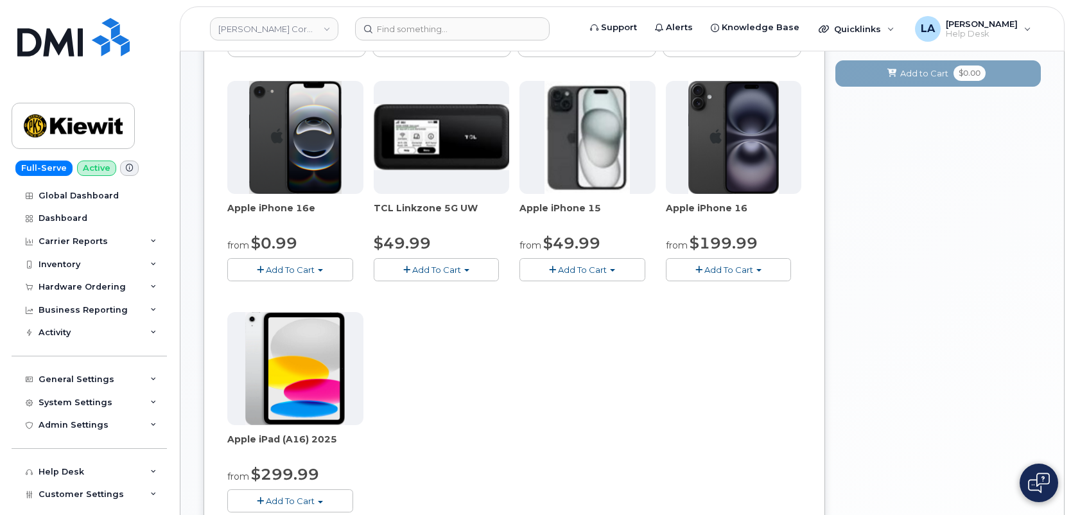
click at [709, 276] on button "Add To Cart" at bounding box center [729, 269] width 126 height 22
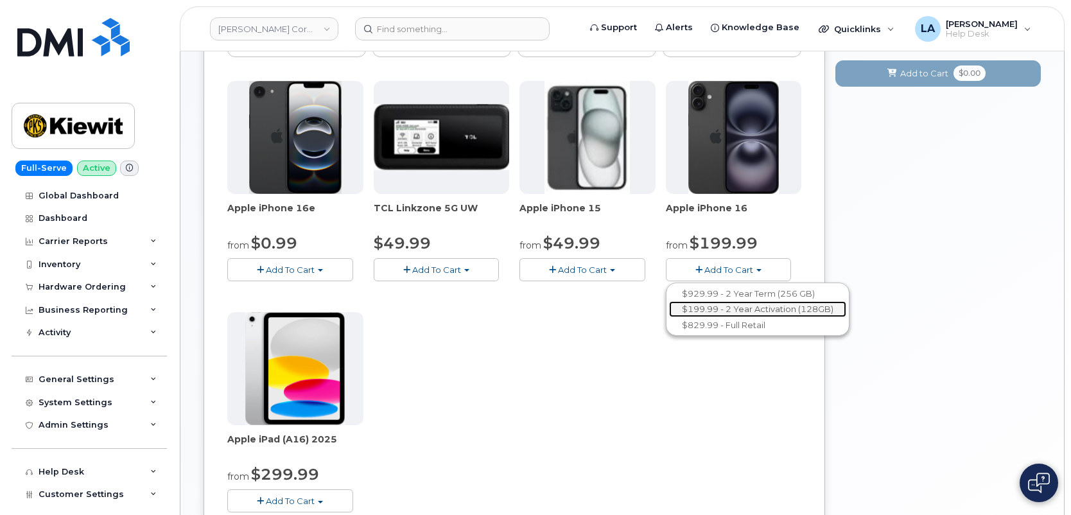
click at [734, 308] on link "$199.99 - 2 Year Activation (128GB)" at bounding box center [757, 309] width 177 height 16
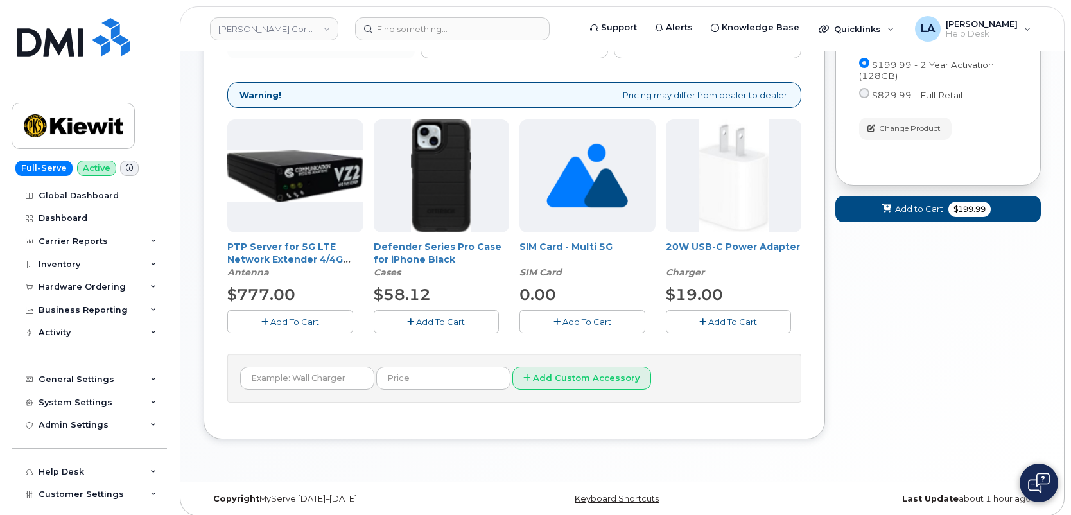
click at [465, 327] on button "Add To Cart" at bounding box center [437, 321] width 126 height 22
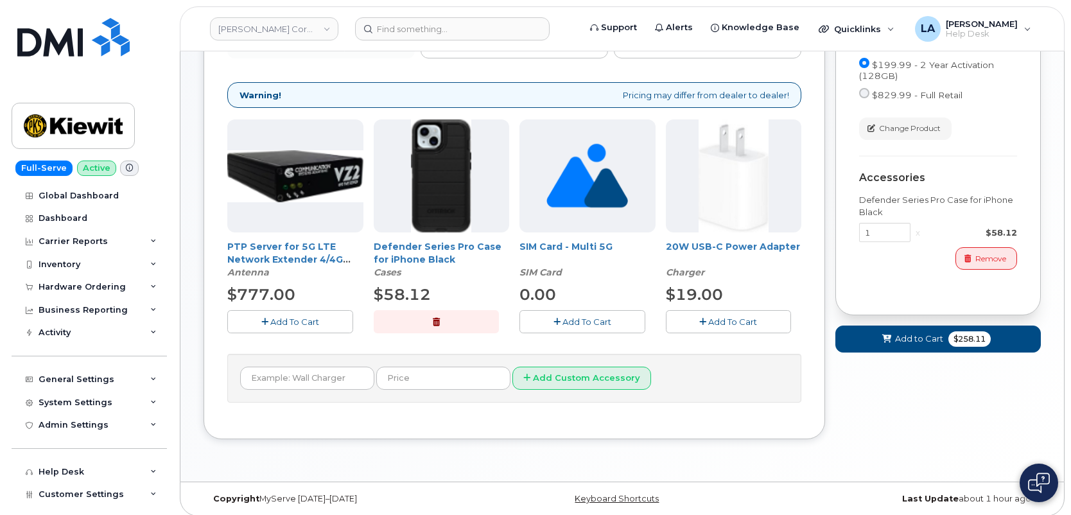
click at [726, 334] on div "PTP Server for 5G LTE Network Extender 4/4G LTE Network Extender 3 Antenna $777…" at bounding box center [514, 236] width 574 height 234
click at [735, 325] on span "Add To Cart" at bounding box center [732, 322] width 49 height 10
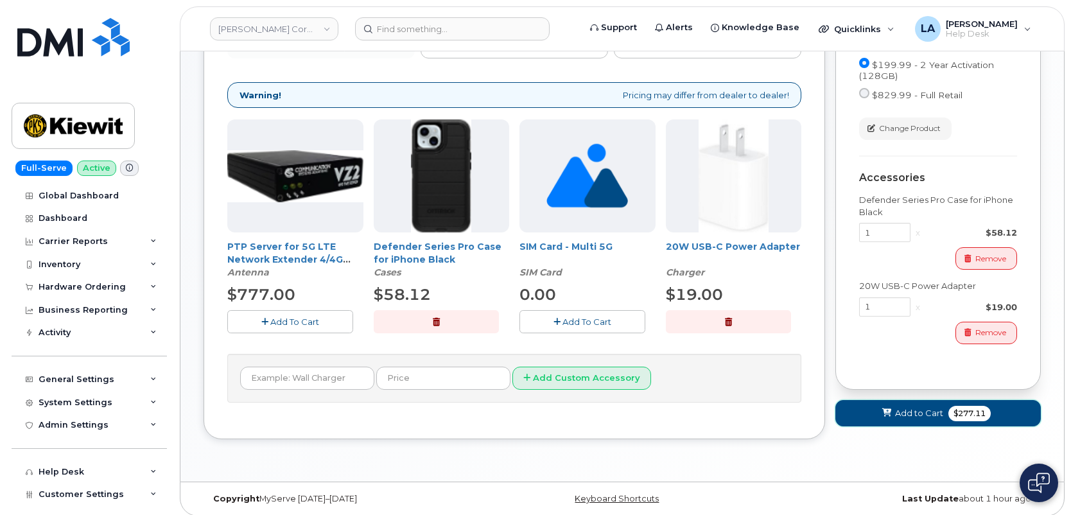
click at [880, 417] on button "Add to Cart $277.11" at bounding box center [937, 413] width 205 height 26
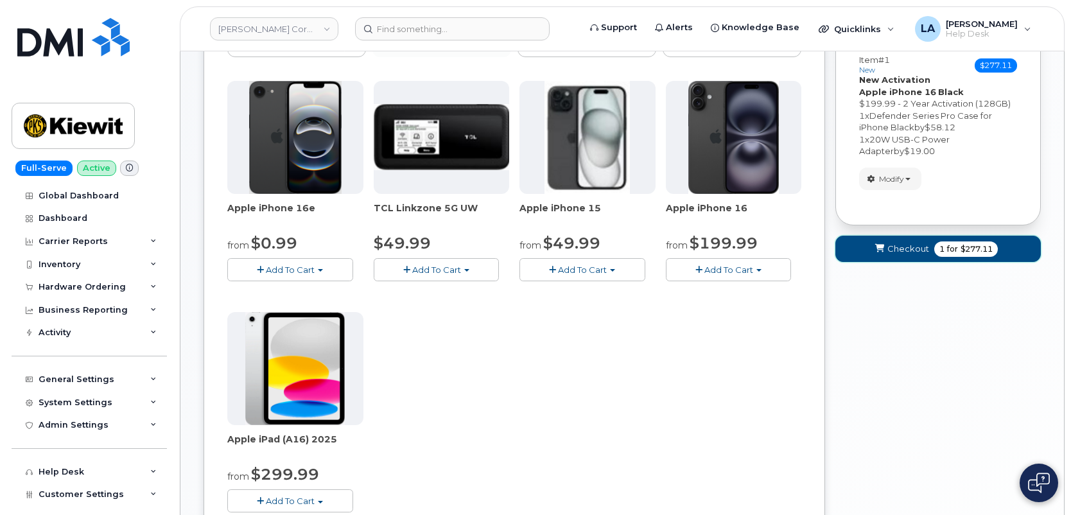
click at [875, 252] on icon "submit" at bounding box center [879, 249] width 9 height 8
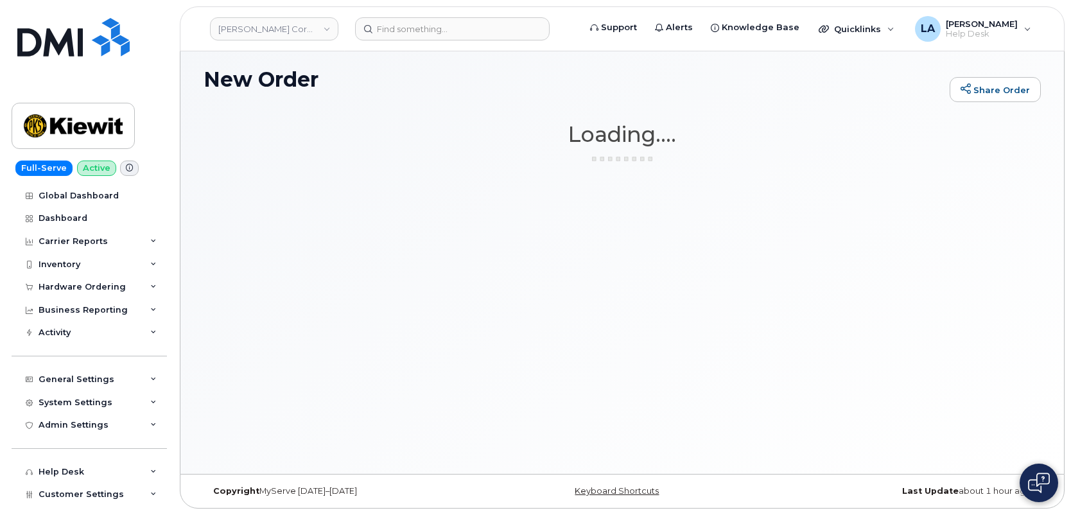
scroll to position [6, 0]
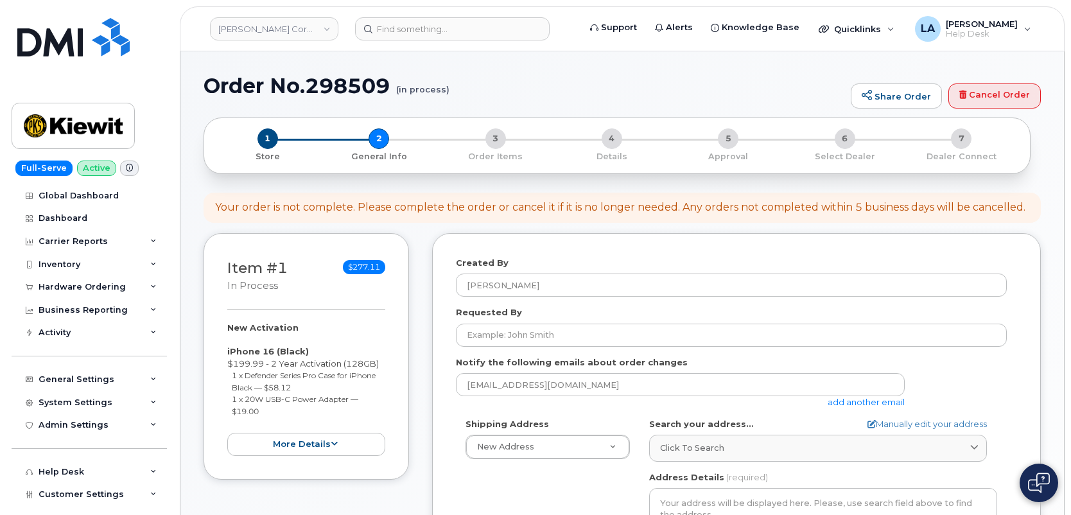
select select
drag, startPoint x: 1043, startPoint y: 164, endPoint x: 1032, endPoint y: 179, distance: 18.0
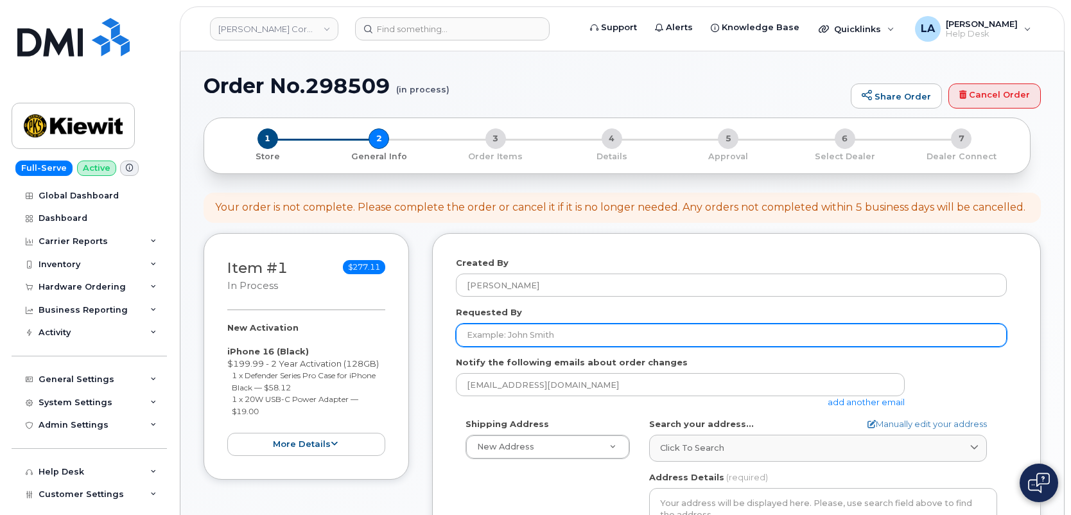
click at [550, 341] on input "Requested By" at bounding box center [731, 335] width 551 height 23
paste input "[PERSON_NAME]"
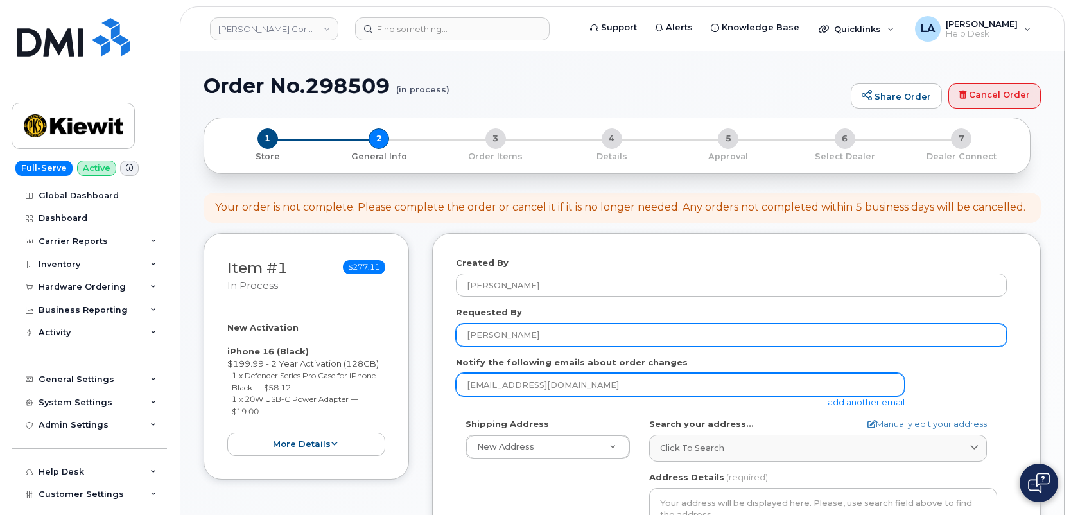
type input "[PERSON_NAME]"
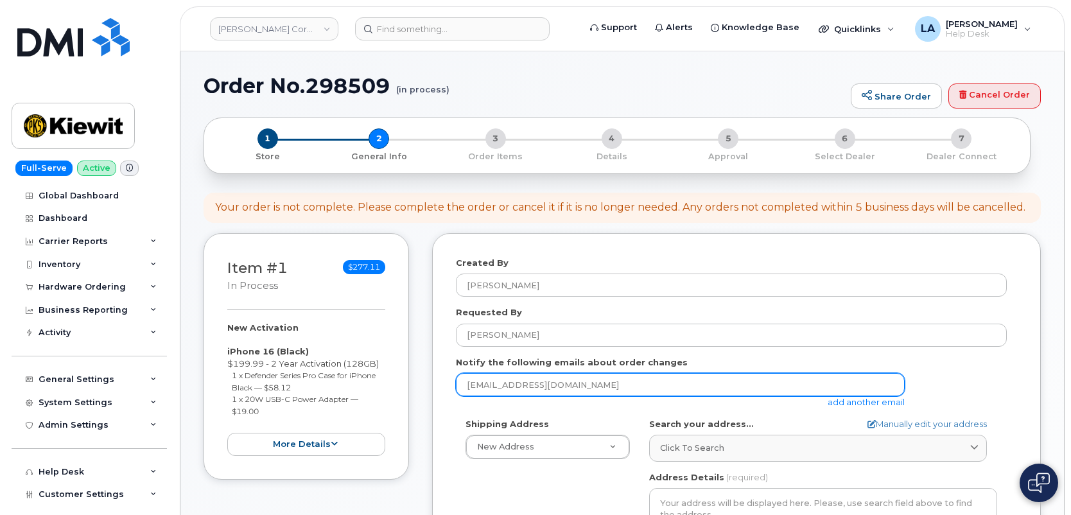
drag, startPoint x: 571, startPoint y: 387, endPoint x: 428, endPoint y: 378, distance: 142.8
click at [428, 378] on div "Item #1 in process $277.11 New Activation iPhone 16 (Black) $199.99 - 2 Year Ac…" at bounding box center [622, 511] width 837 height 556
paste input "[EMAIL_ADDRESS][DOMAIN_NAME]"
type input "[EMAIL_ADDRESS][DOMAIN_NAME]"
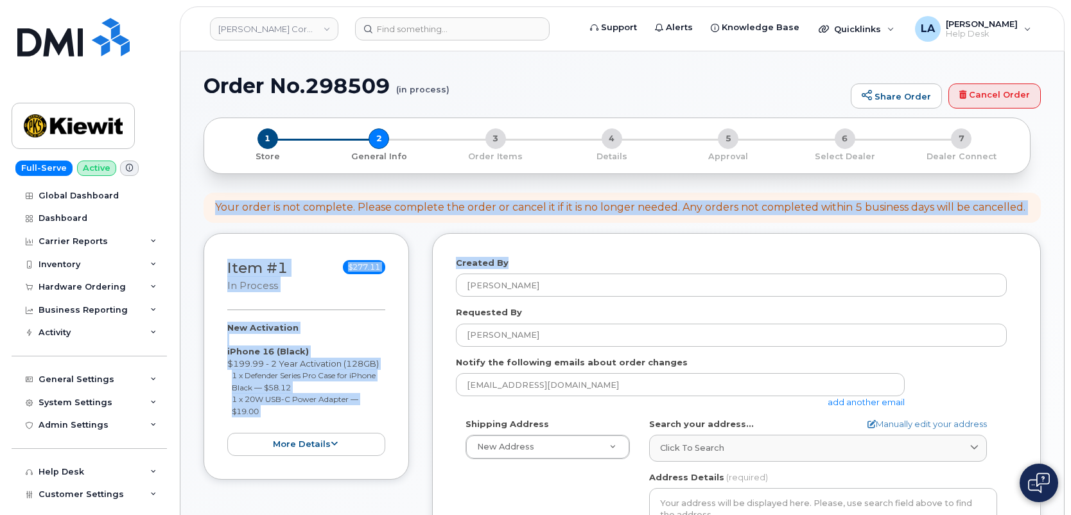
drag, startPoint x: 1070, startPoint y: 183, endPoint x: 1075, endPoint y: 225, distance: 42.0
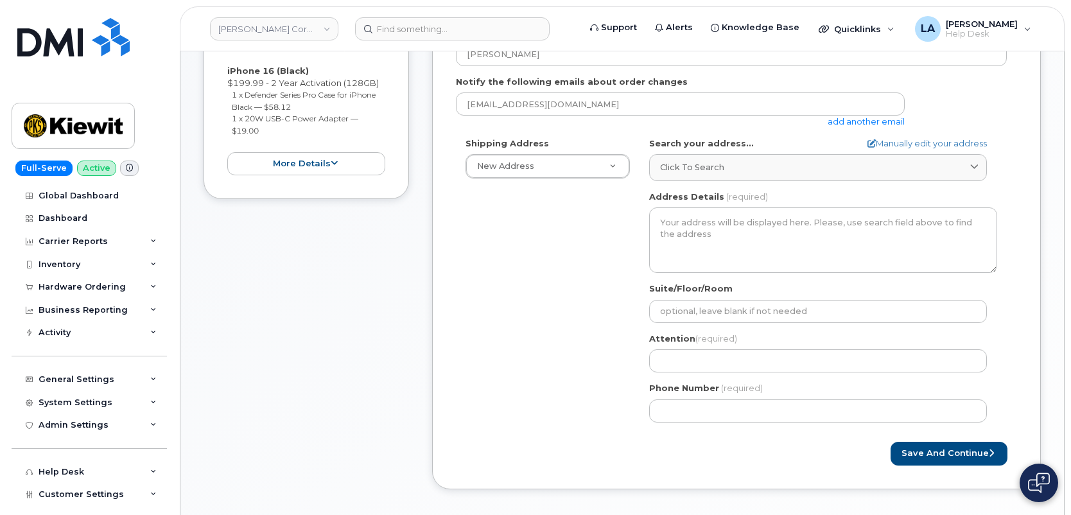
scroll to position [284, 0]
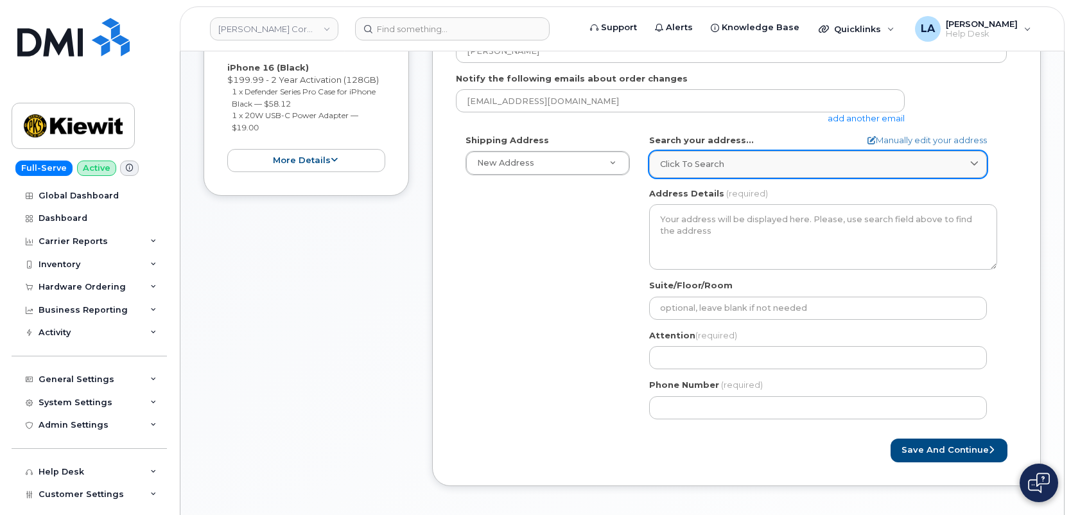
click at [738, 157] on link "Click to search" at bounding box center [818, 164] width 338 height 26
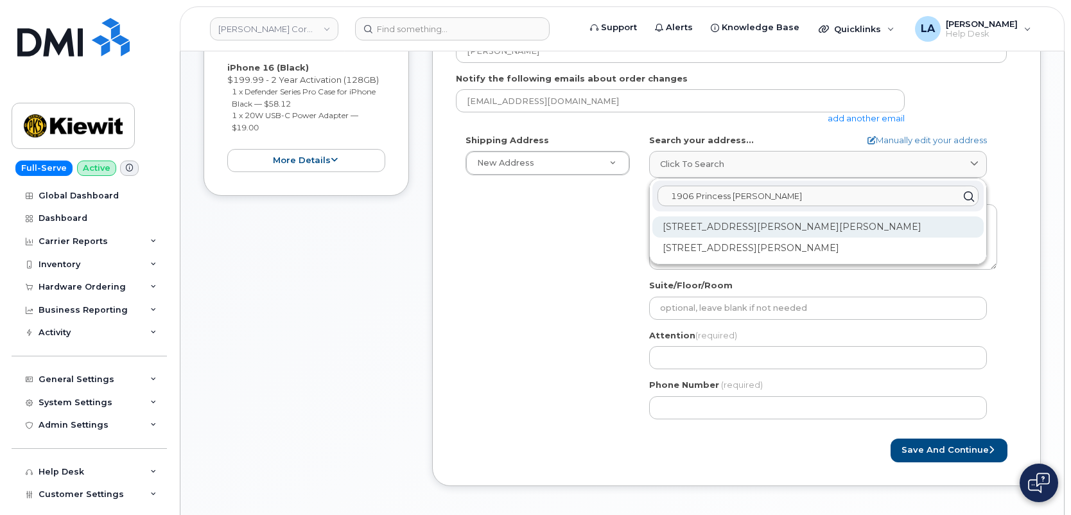
type input "1906 Princess Ann"
click at [840, 228] on div "1906 Princess Ann Dr Corinth MS 38834-2809" at bounding box center [817, 226] width 331 height 21
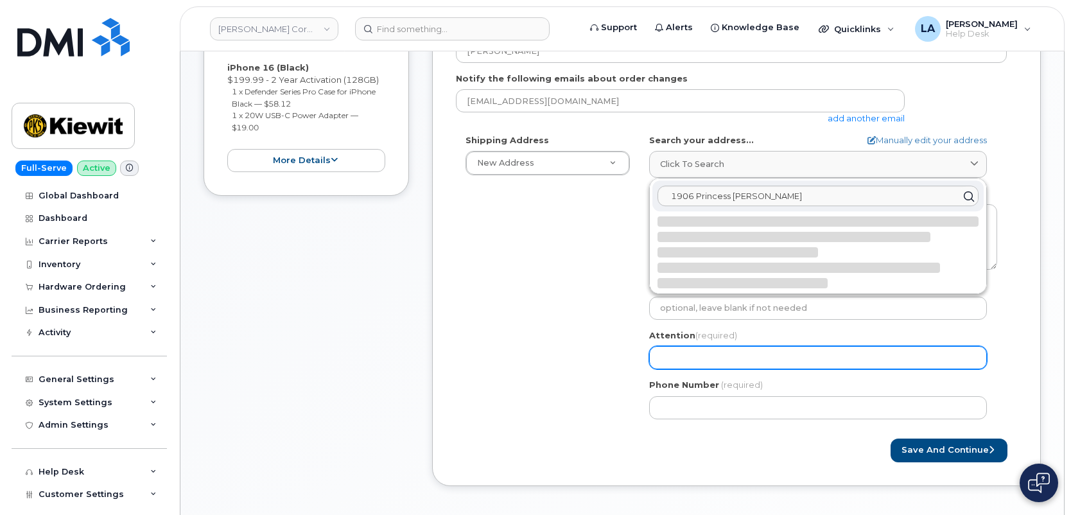
select select
type textarea "1906 Princess Ann Dr CORINTH MS 38834-2809 UNITED STATES"
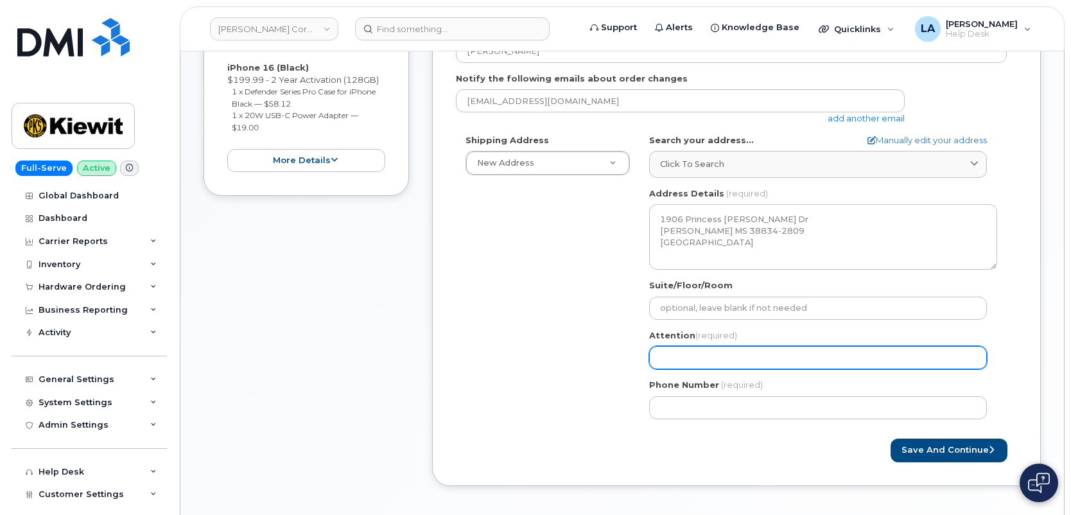
click at [708, 350] on input "Attention (required)" at bounding box center [818, 357] width 338 height 23
paste input "[PERSON_NAME]"
type input "[PERSON_NAME]"
select select
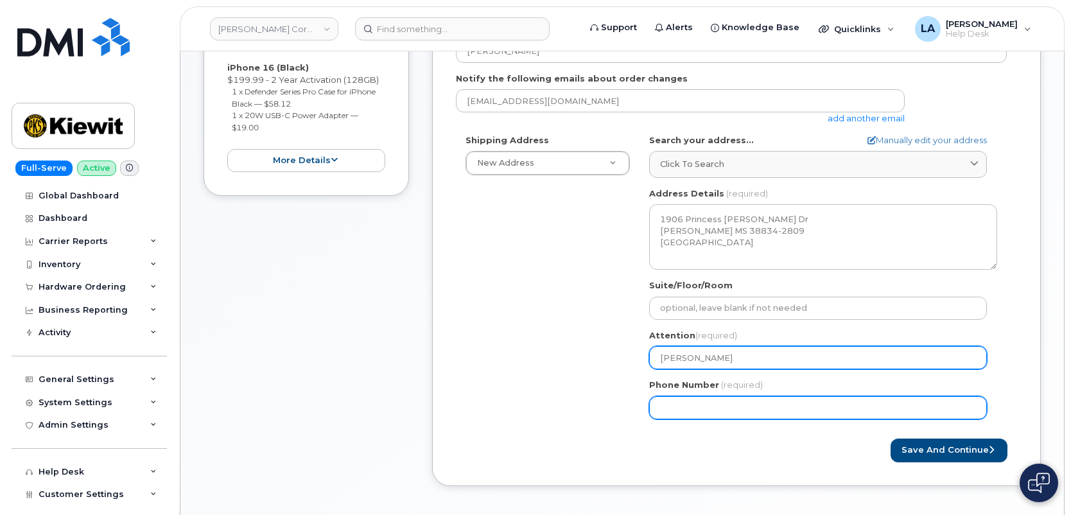
type input "[PERSON_NAME]"
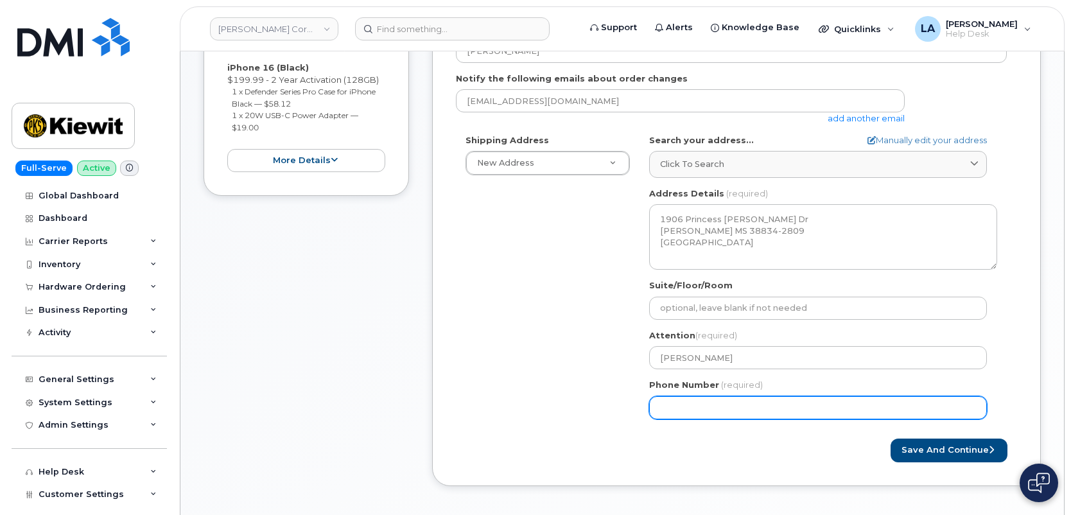
drag, startPoint x: 704, startPoint y: 408, endPoint x: 709, endPoint y: 402, distance: 8.2
click at [704, 408] on input "Phone Number" at bounding box center [818, 407] width 338 height 23
click at [693, 392] on div "Phone Number (required)" at bounding box center [823, 399] width 348 height 40
click at [693, 403] on input "Phone Number" at bounding box center [818, 407] width 338 height 23
paste input "6626032556"
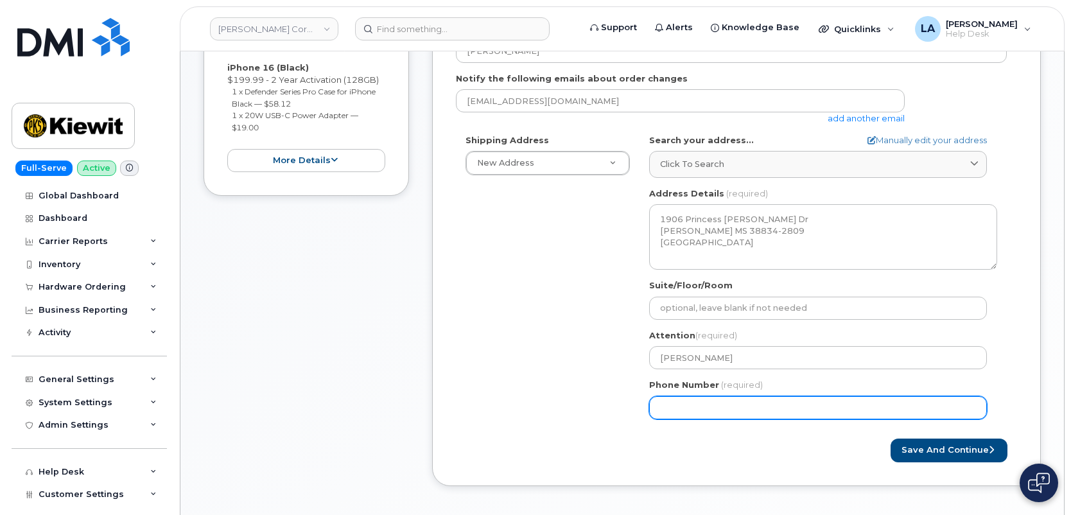
type input "6626032556"
select select
type input "6626032556"
click at [536, 363] on div "Shipping Address New Address New Address 16301 Texas 249 Access Rd 1550 Mike Fa…" at bounding box center [731, 281] width 551 height 295
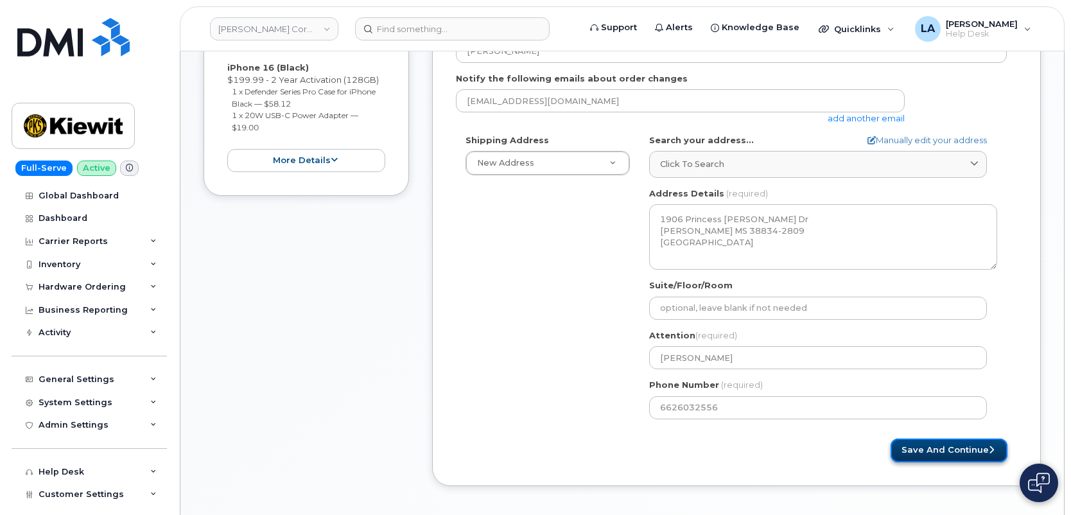
click at [932, 444] on button "Save and Continue" at bounding box center [949, 451] width 117 height 24
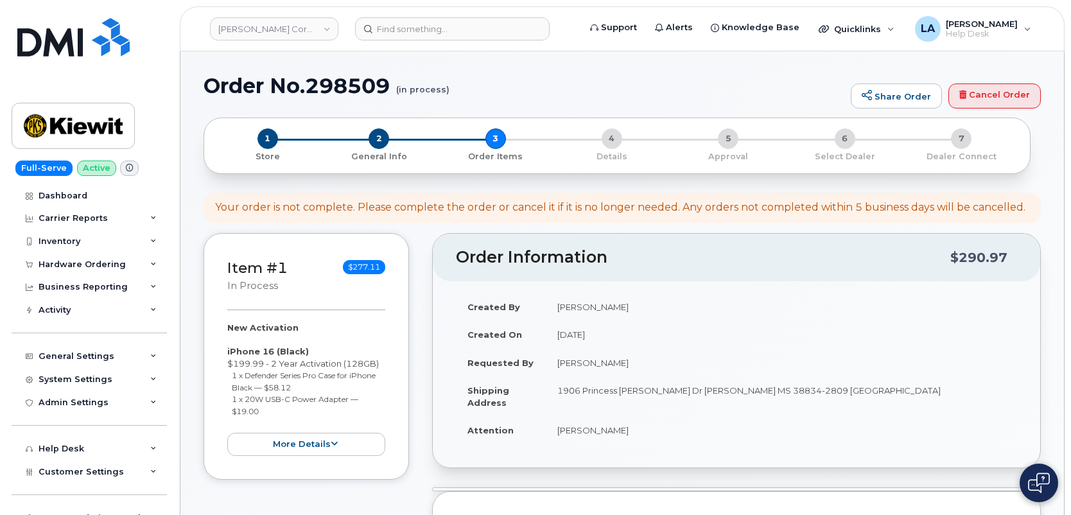
select select
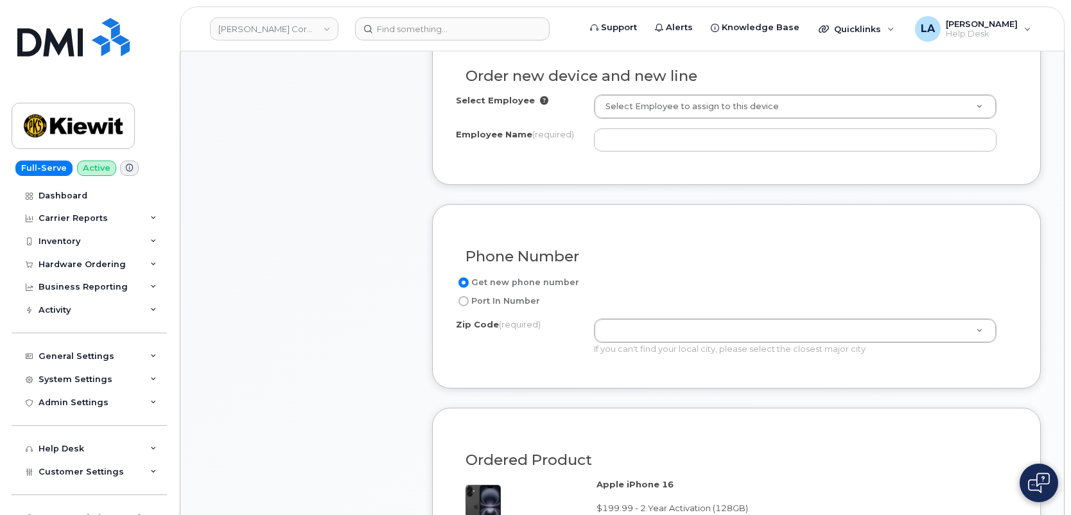
scroll to position [467, 0]
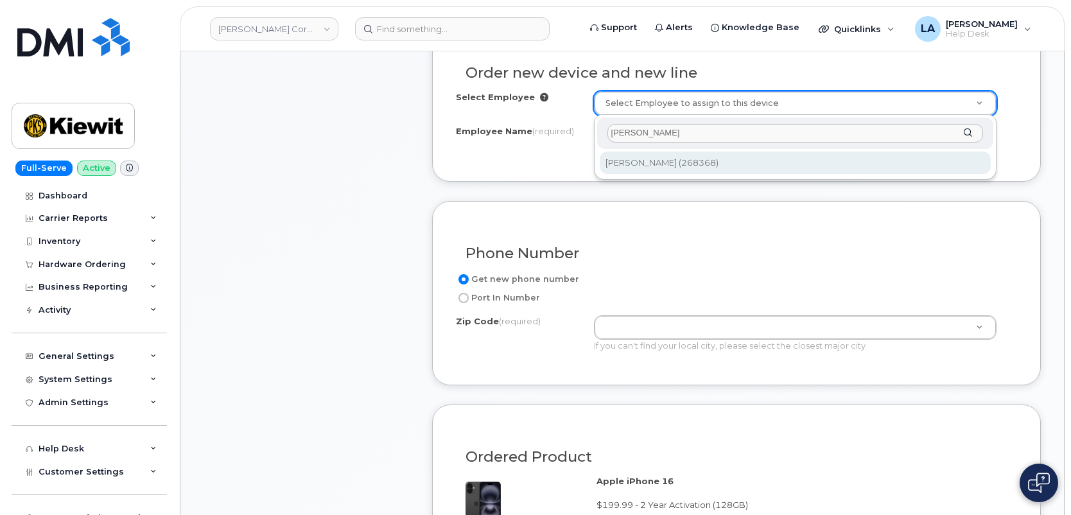
type input "[PERSON_NAME]"
type input "2151011"
type input "[PERSON_NAME]"
type input "83 Springer's Road"
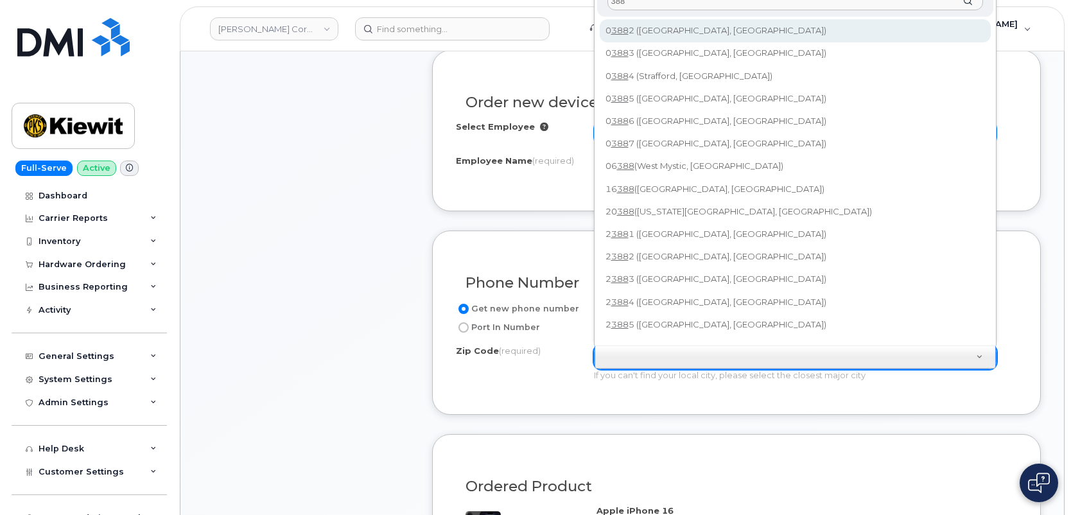
scroll to position [433, 0]
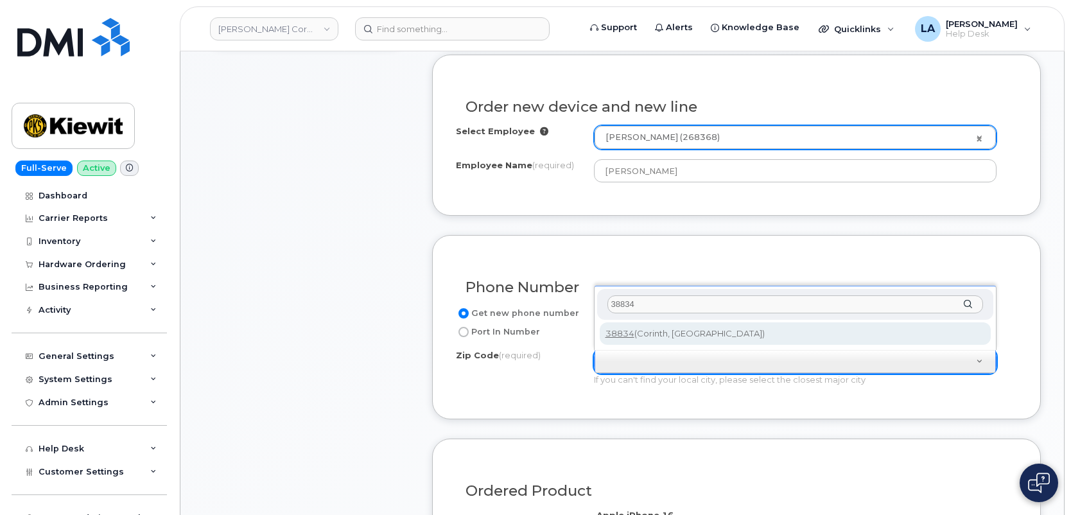
type input "38834"
type input "38834 (Corinth, MS)"
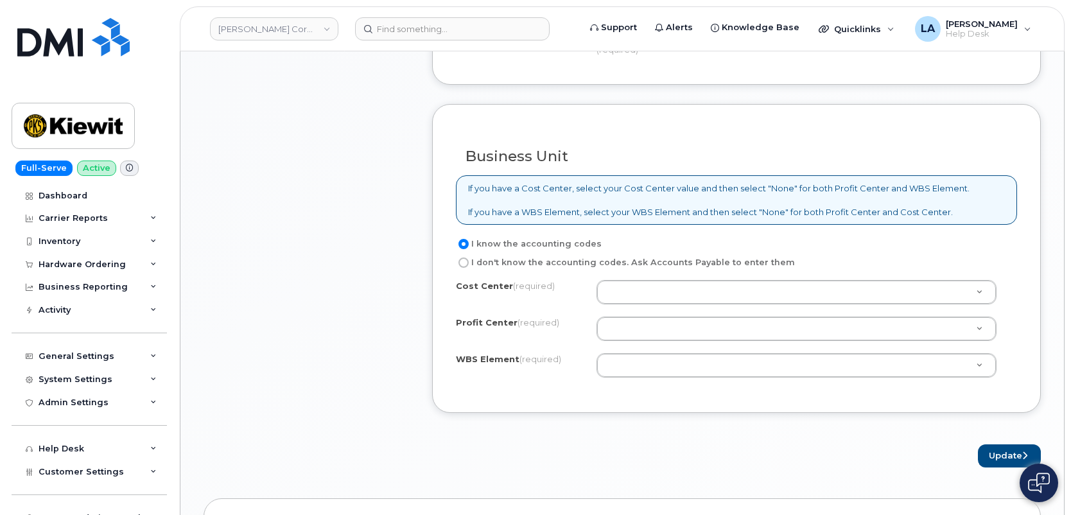
scroll to position [1002, 0]
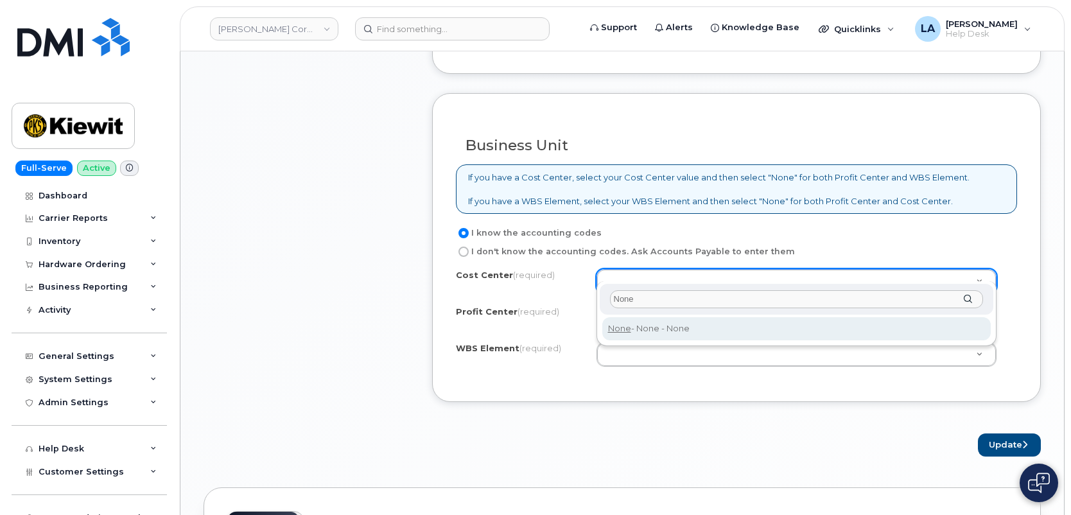
type input "None"
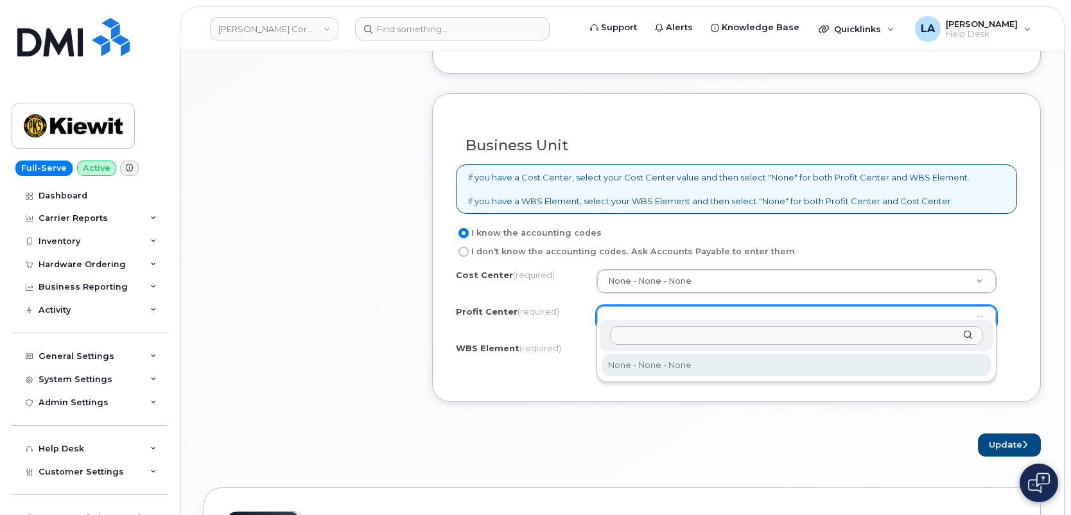
select select "None"
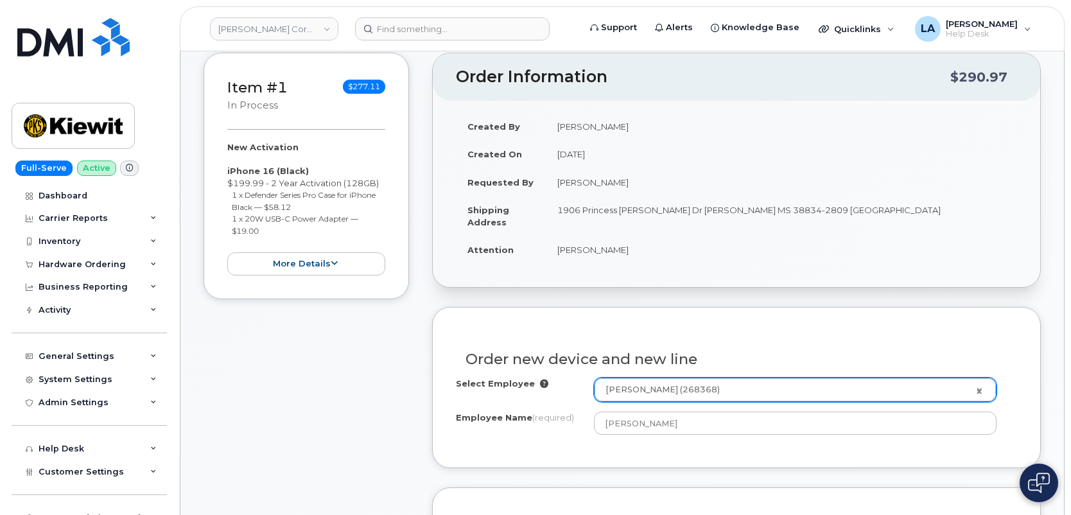
scroll to position [141, 0]
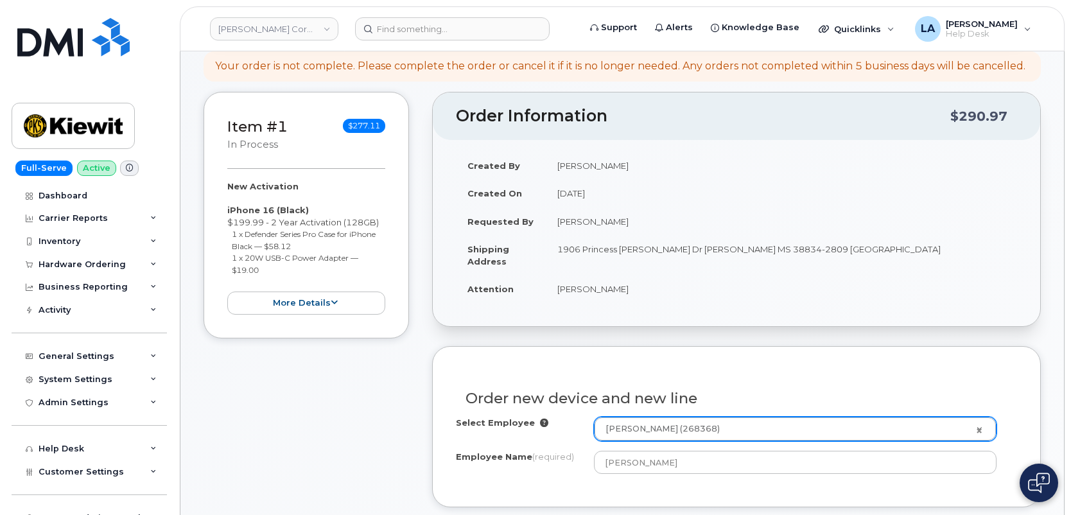
click at [663, 248] on td "1906 Princess [PERSON_NAME] Dr [PERSON_NAME] MS 38834-2809 [GEOGRAPHIC_DATA]" at bounding box center [781, 255] width 471 height 40
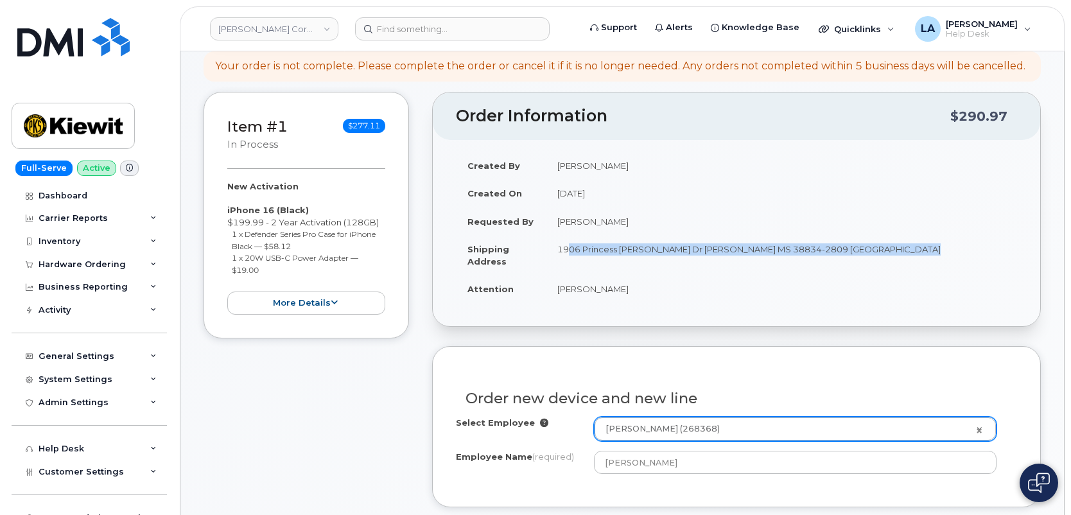
click at [663, 248] on td "1906 Princess [PERSON_NAME] Dr [PERSON_NAME] MS 38834-2809 [GEOGRAPHIC_DATA]" at bounding box center [781, 255] width 471 height 40
click at [573, 259] on td "1906 Princess [PERSON_NAME] Dr [PERSON_NAME] MS 38834-2809 [GEOGRAPHIC_DATA]" at bounding box center [781, 255] width 471 height 40
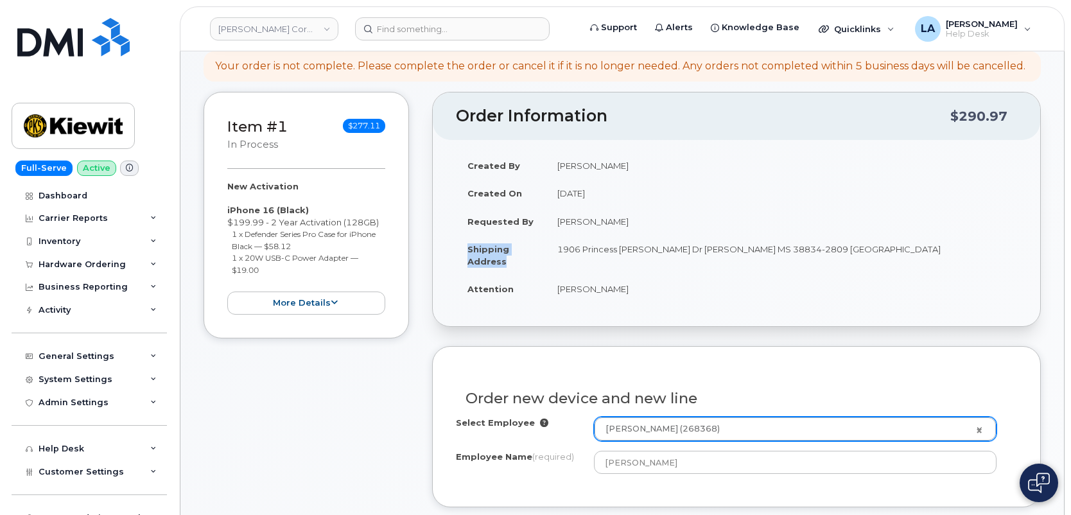
drag, startPoint x: 507, startPoint y: 266, endPoint x: 457, endPoint y: 241, distance: 55.1
click at [457, 241] on td "Shipping Address" at bounding box center [501, 255] width 90 height 40
click at [767, 239] on td "1906 Princess [PERSON_NAME] Dr [PERSON_NAME] MS 38834-2809 [GEOGRAPHIC_DATA]" at bounding box center [781, 255] width 471 height 40
click at [771, 249] on td "1906 Princess [PERSON_NAME] Dr [PERSON_NAME] MS 38834-2809 [GEOGRAPHIC_DATA]" at bounding box center [781, 255] width 471 height 40
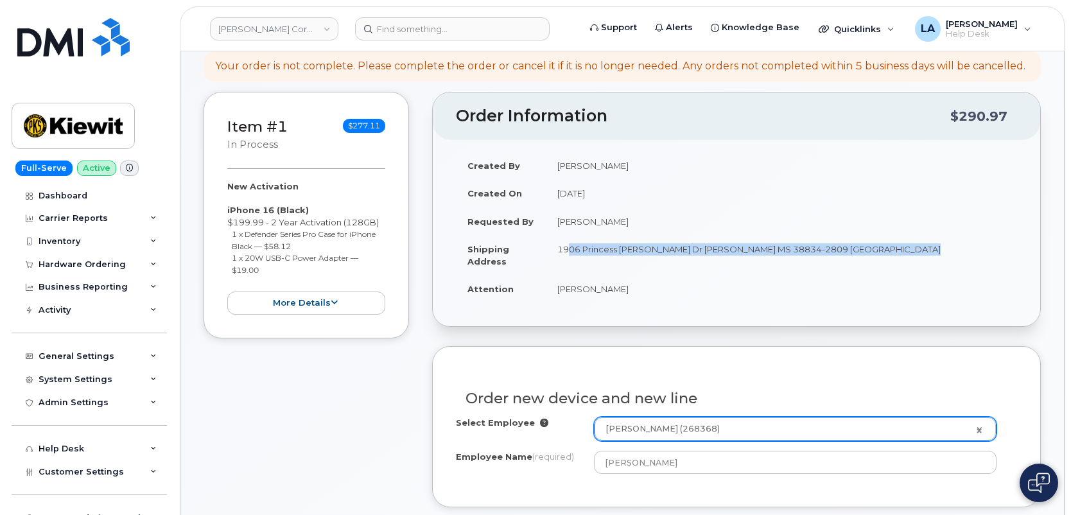
click at [771, 249] on td "1906 Princess [PERSON_NAME] Dr [PERSON_NAME] MS 38834-2809 [GEOGRAPHIC_DATA]" at bounding box center [781, 255] width 471 height 40
copy tbody "1906 Princess [PERSON_NAME] Dr [PERSON_NAME] MS 38834-2809 [GEOGRAPHIC_DATA]"
click at [958, 256] on td "1906 Princess [PERSON_NAME] Dr [PERSON_NAME] MS 38834-2809 [GEOGRAPHIC_DATA]" at bounding box center [781, 255] width 471 height 40
click at [295, 308] on button "more details" at bounding box center [306, 303] width 158 height 24
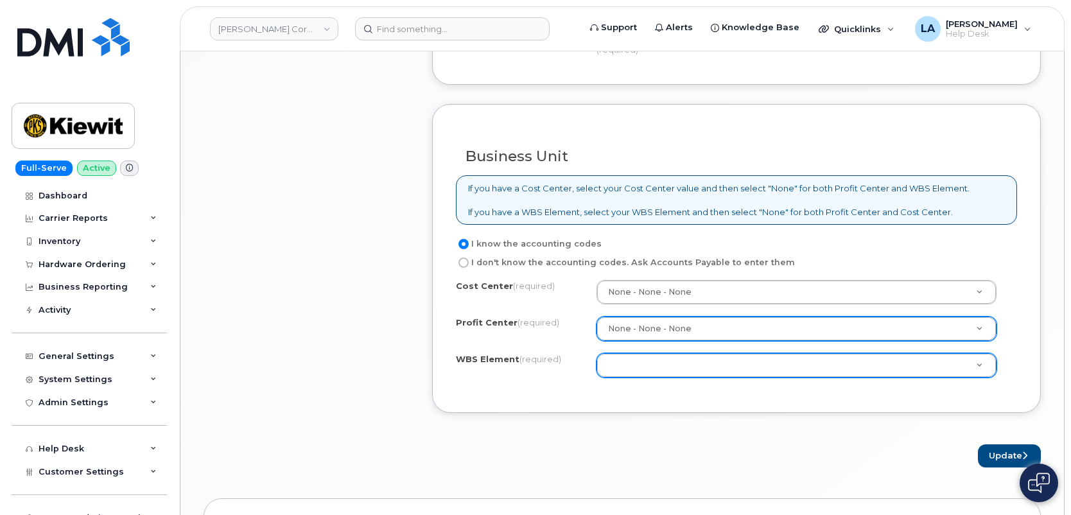
scroll to position [1009, 0]
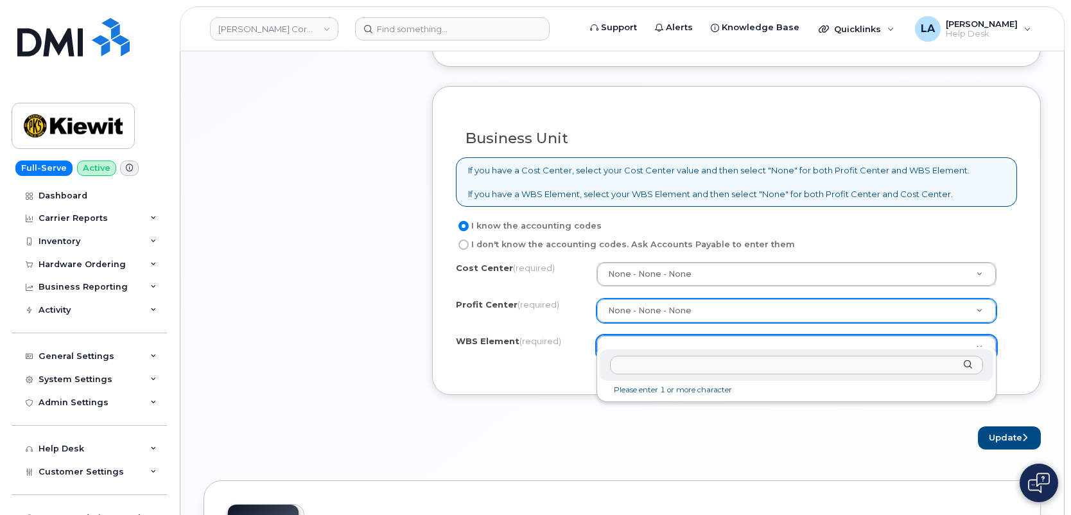
click at [667, 360] on input "text" at bounding box center [797, 365] width 374 height 19
type input "108028.1114"
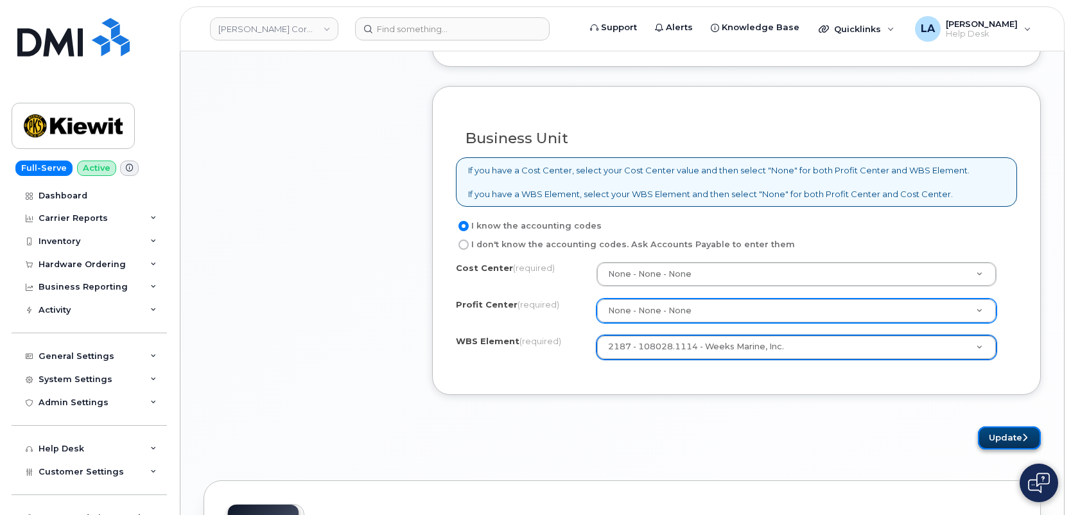
click at [1014, 426] on button "Update" at bounding box center [1009, 438] width 63 height 24
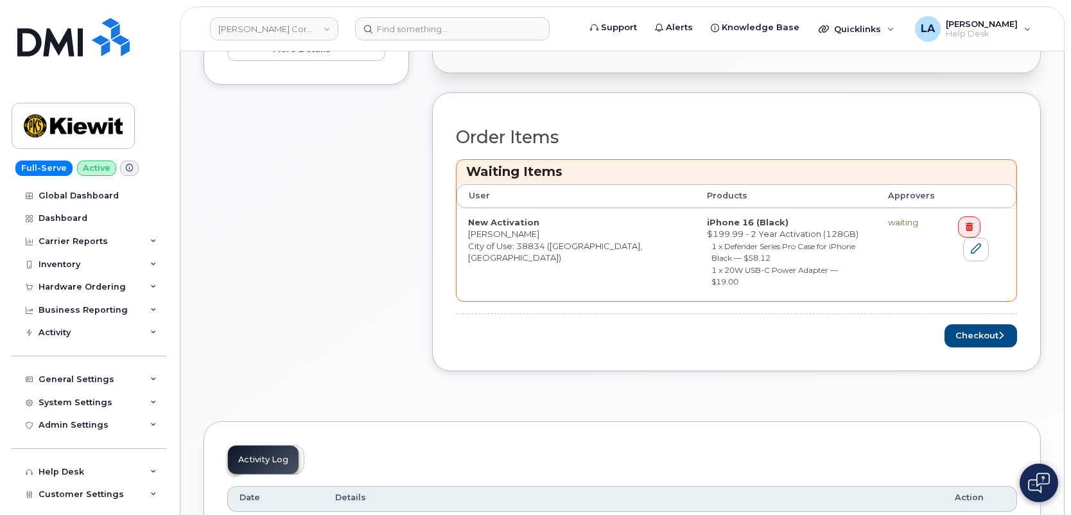
scroll to position [474, 0]
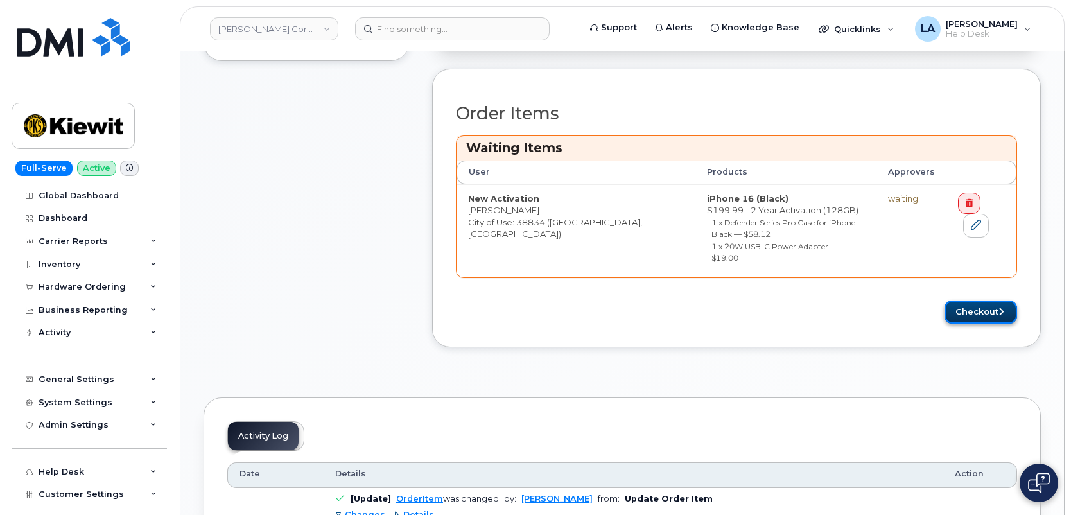
click at [977, 300] on button "Checkout" at bounding box center [980, 312] width 73 height 24
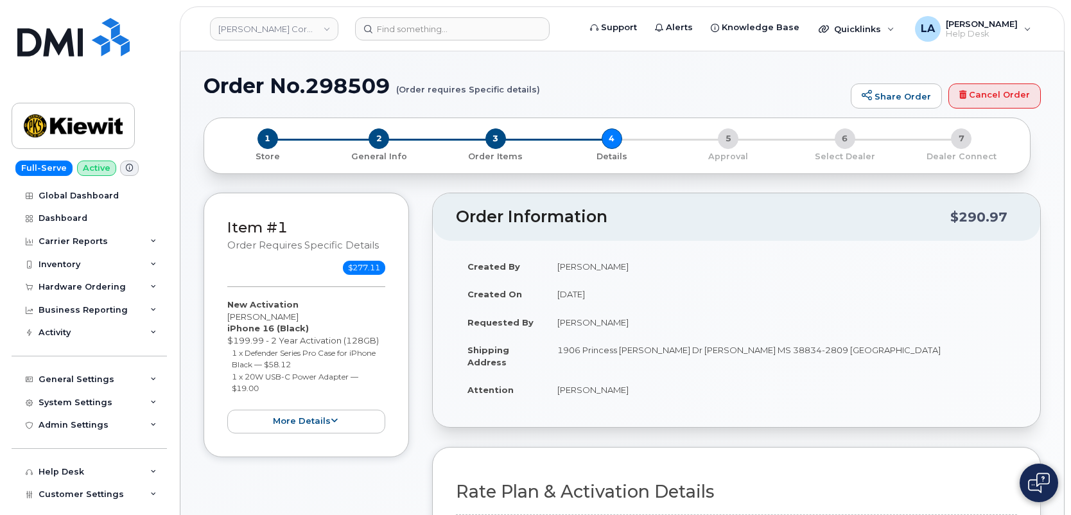
click at [857, 367] on td "1906 Princess [PERSON_NAME] Dr [PERSON_NAME] MS 38834-2809 [GEOGRAPHIC_DATA]" at bounding box center [781, 356] width 471 height 40
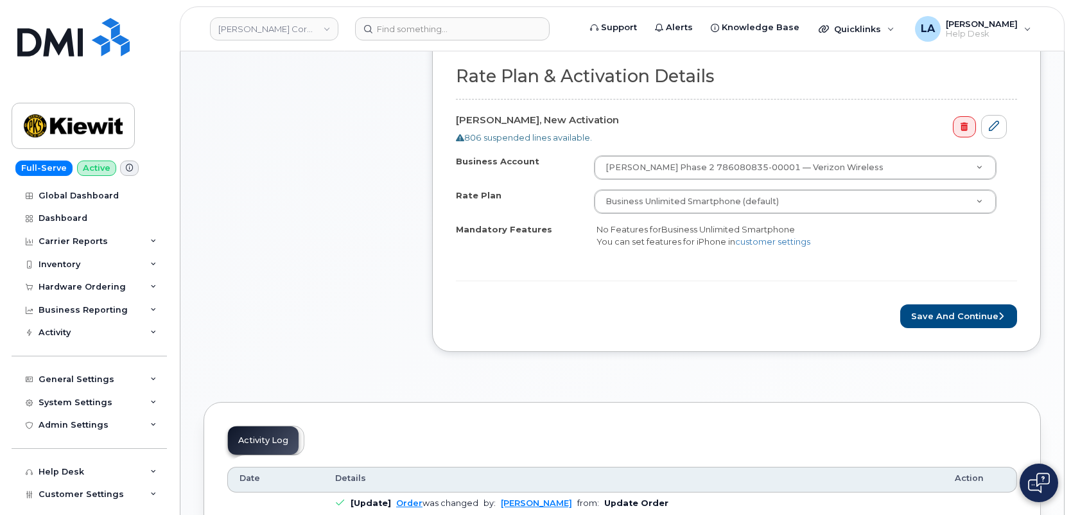
scroll to position [450, 0]
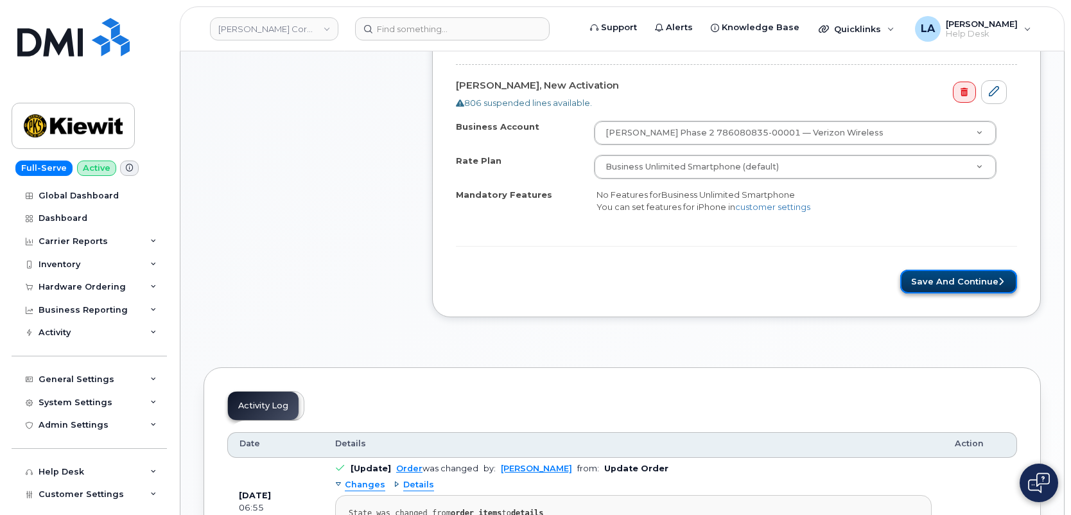
click at [967, 276] on button "Save and Continue" at bounding box center [958, 282] width 117 height 24
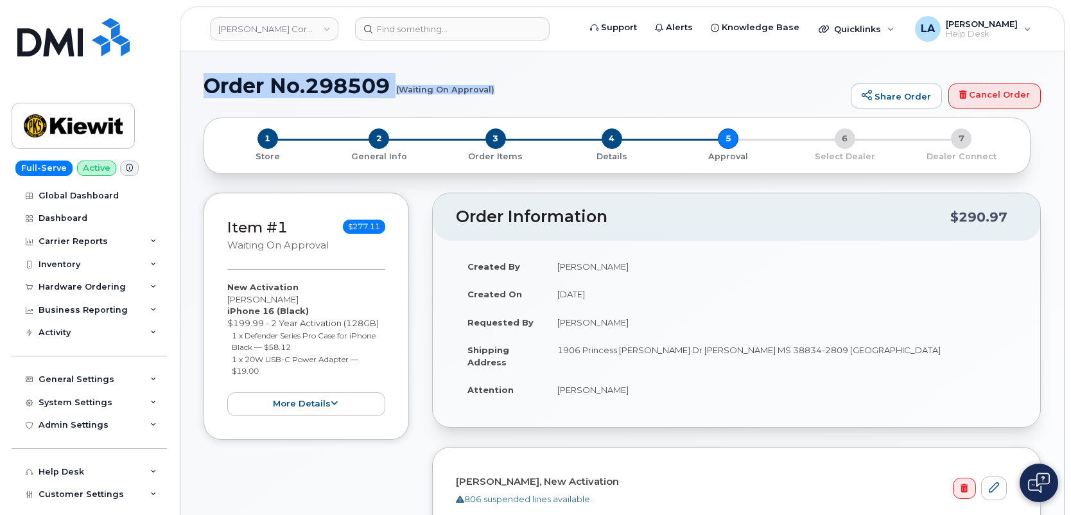
drag, startPoint x: 205, startPoint y: 90, endPoint x: 540, endPoint y: 98, distance: 335.2
click at [540, 98] on div "Order No.298509 (Waiting On Approval) Share Order Cancel Order" at bounding box center [622, 95] width 837 height 43
copy h1 "Order No.298509 (Waiting On Approval)"
